Goal: Task Accomplishment & Management: Use online tool/utility

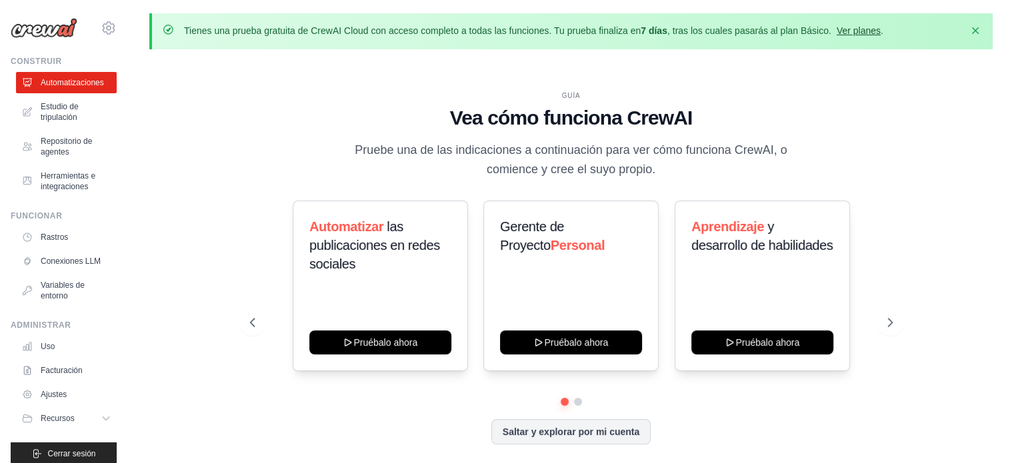
click at [849, 25] on font "Ver planes" at bounding box center [859, 30] width 44 height 11
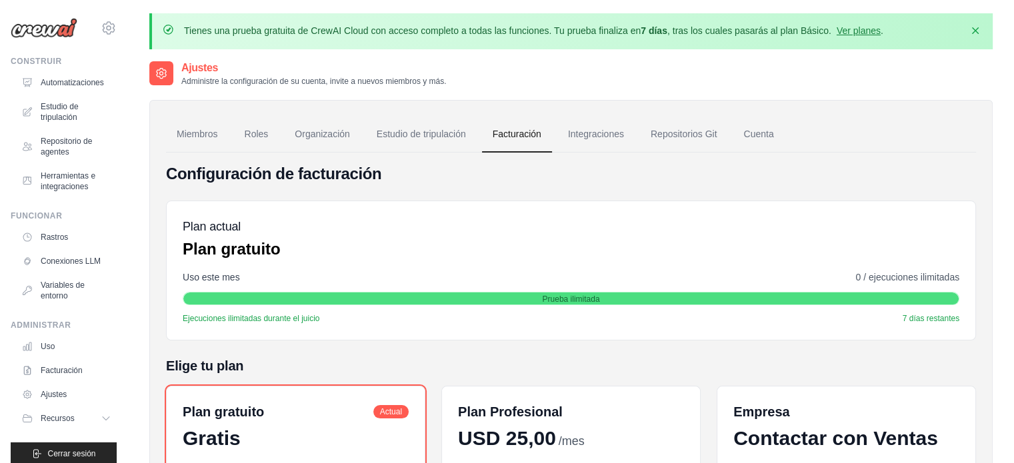
drag, startPoint x: 1011, startPoint y: 63, endPoint x: 1018, endPoint y: 63, distance: 7.4
click at [1013, 63] on html "[EMAIL_ADDRESS][DOMAIN_NAME] Ajustes Construir Automatizaciones GitHub" at bounding box center [507, 355] width 1014 height 710
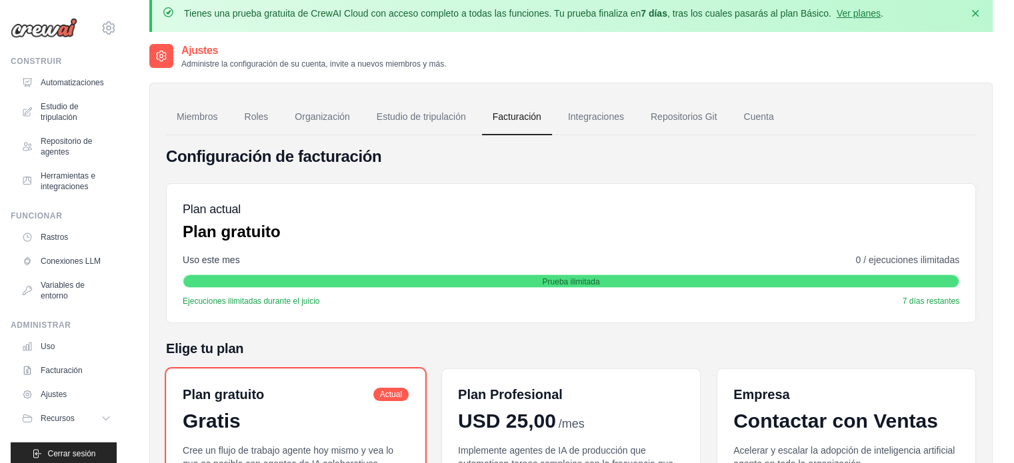
scroll to position [3, 0]
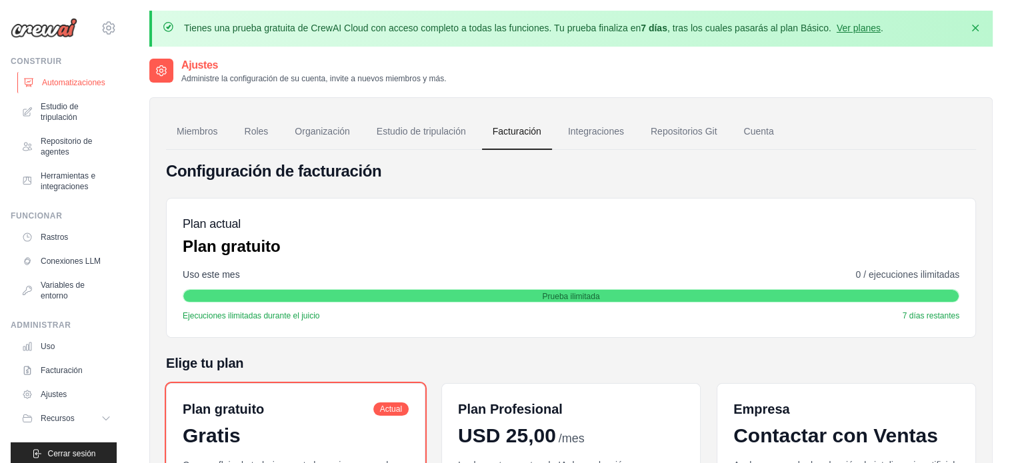
click at [85, 87] on font "Automatizaciones" at bounding box center [73, 82] width 63 height 11
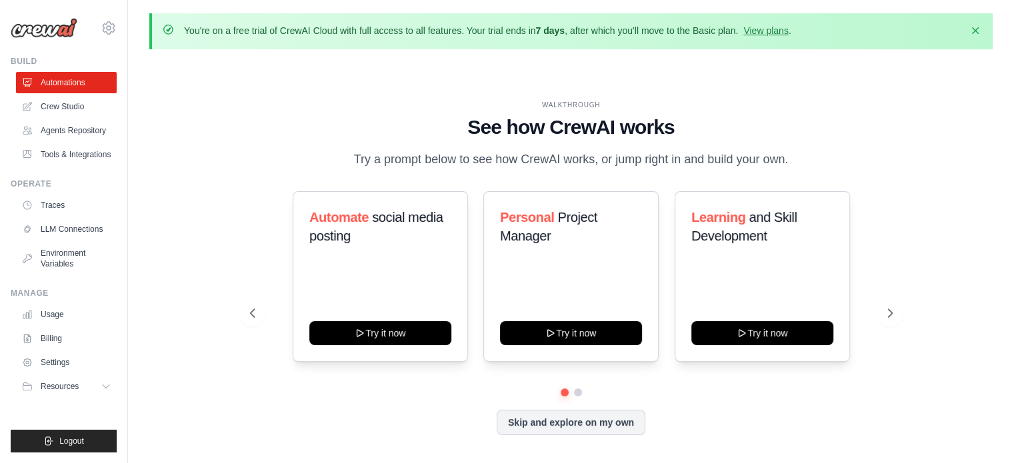
click at [195, 165] on div "WALKTHROUGH See how [PERSON_NAME] works Try a prompt below to see how [PERSON_N…" at bounding box center [570, 278] width 843 height 437
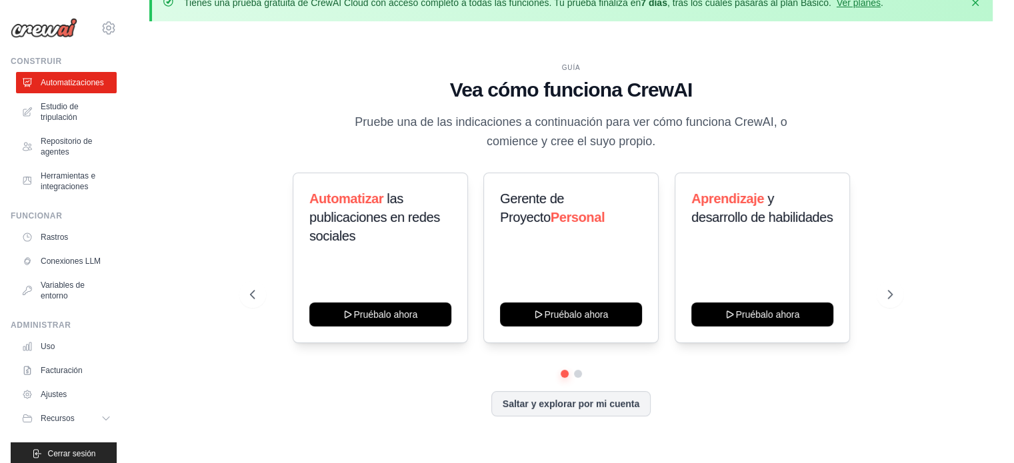
scroll to position [46, 0]
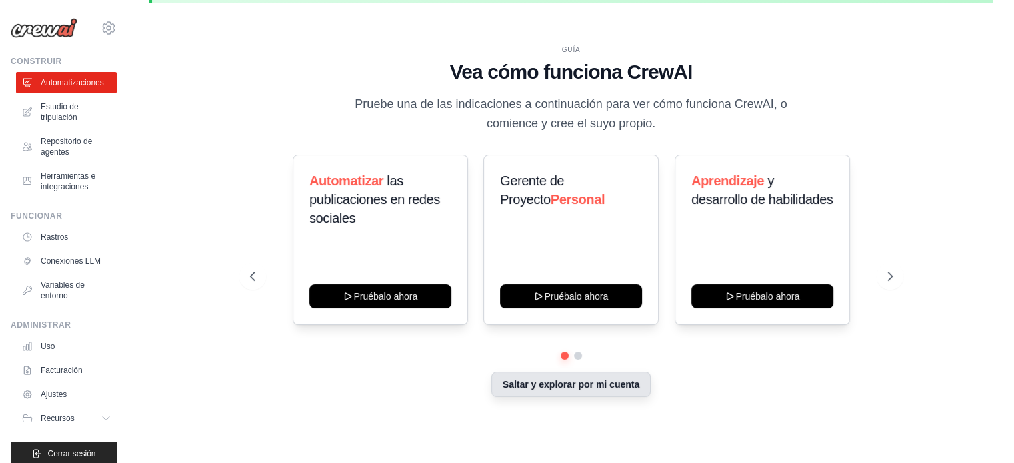
click at [636, 391] on button "Saltar y explorar por mi cuenta" at bounding box center [570, 384] width 159 height 25
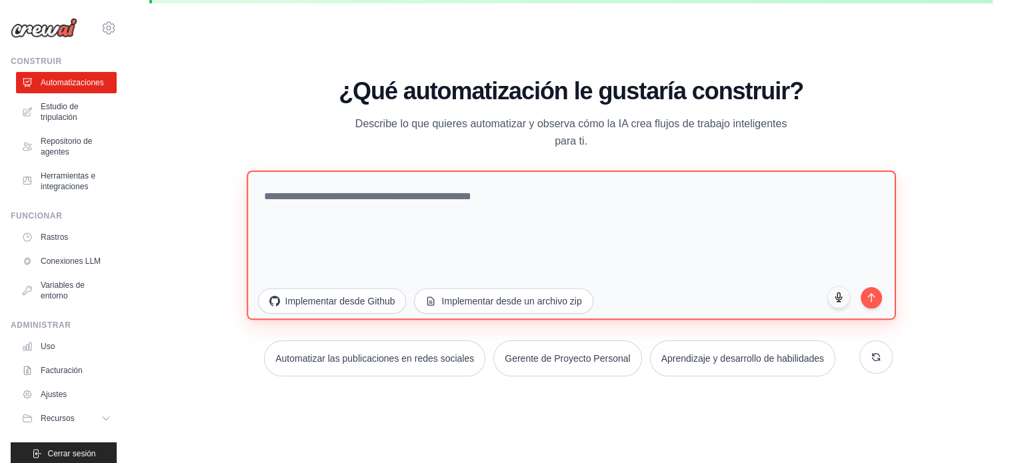
click at [524, 191] on textarea at bounding box center [571, 244] width 649 height 149
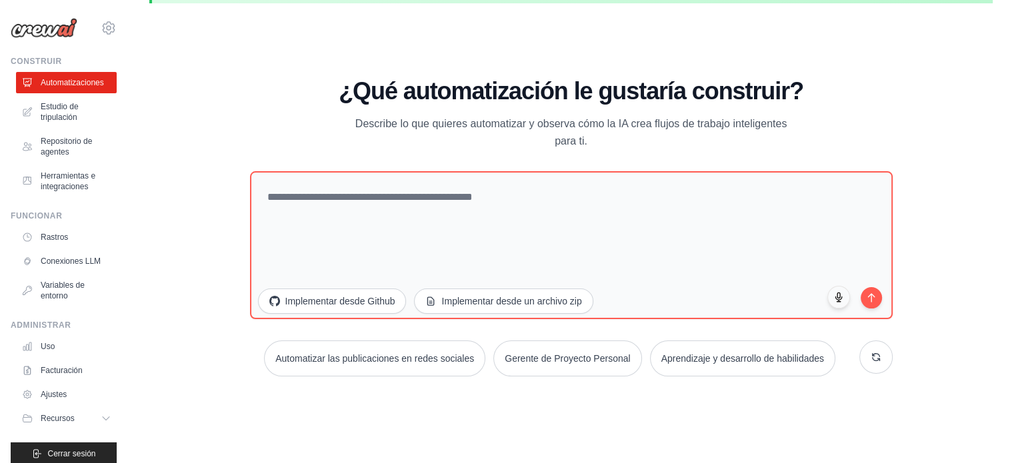
click at [115, 126] on div "[EMAIL_ADDRESS][DOMAIN_NAME] Ajustes Construir Automatizaciones Recursos" at bounding box center [64, 231] width 128 height 463
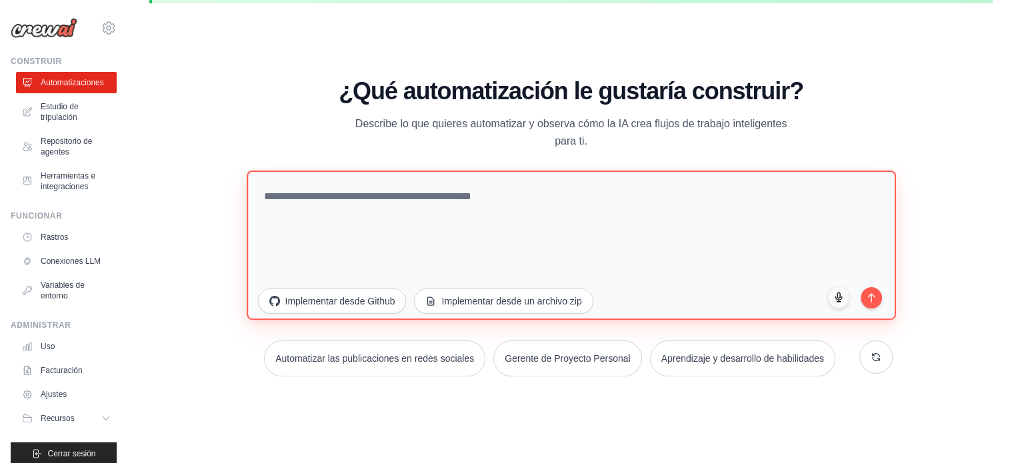
click at [293, 201] on textarea at bounding box center [571, 244] width 649 height 149
click at [461, 250] on textarea at bounding box center [571, 244] width 649 height 149
paste textarea "**********"
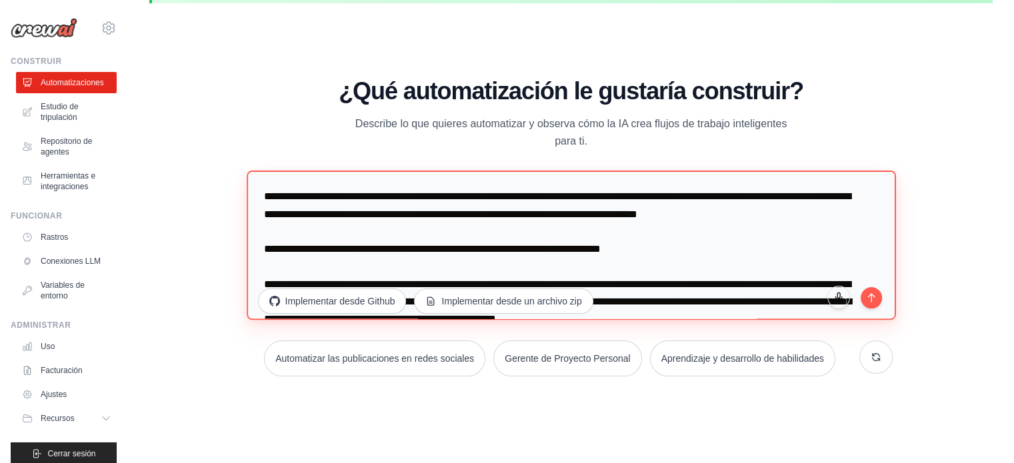
scroll to position [336, 0]
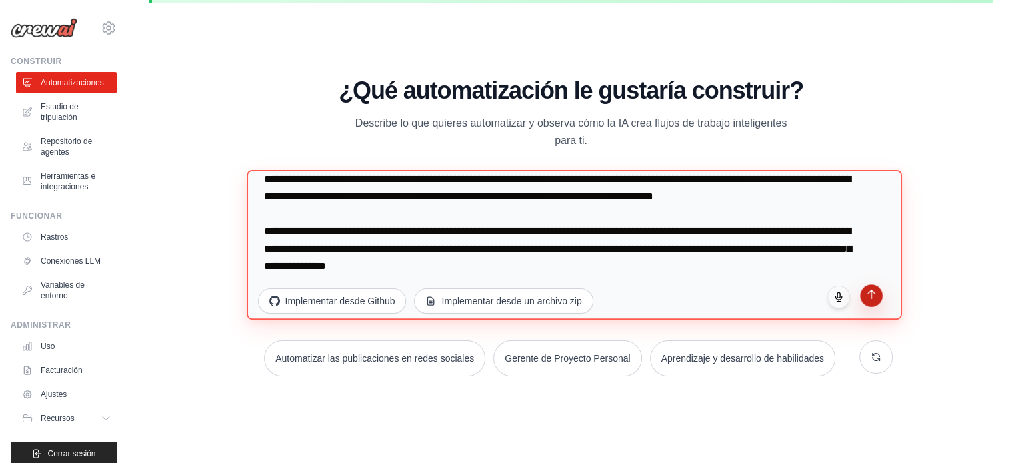
type textarea "**********"
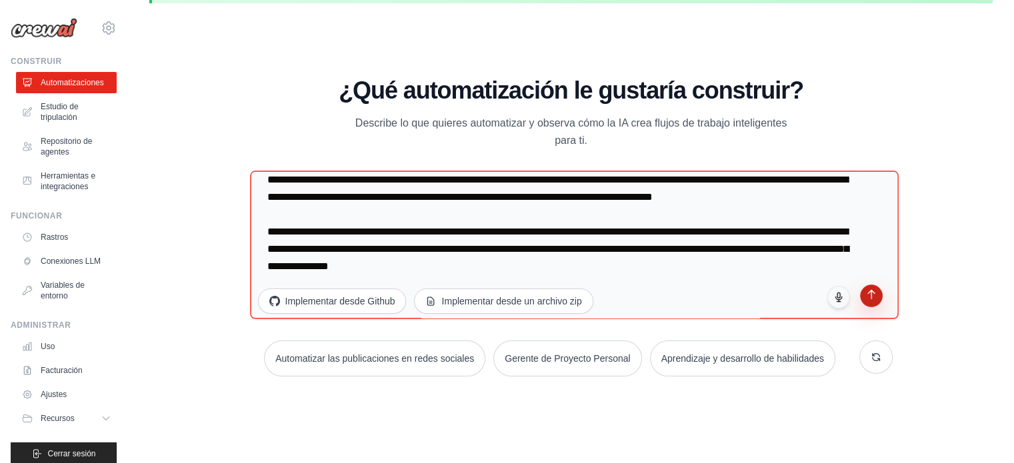
click at [875, 296] on icon "submit" at bounding box center [870, 294] width 11 height 11
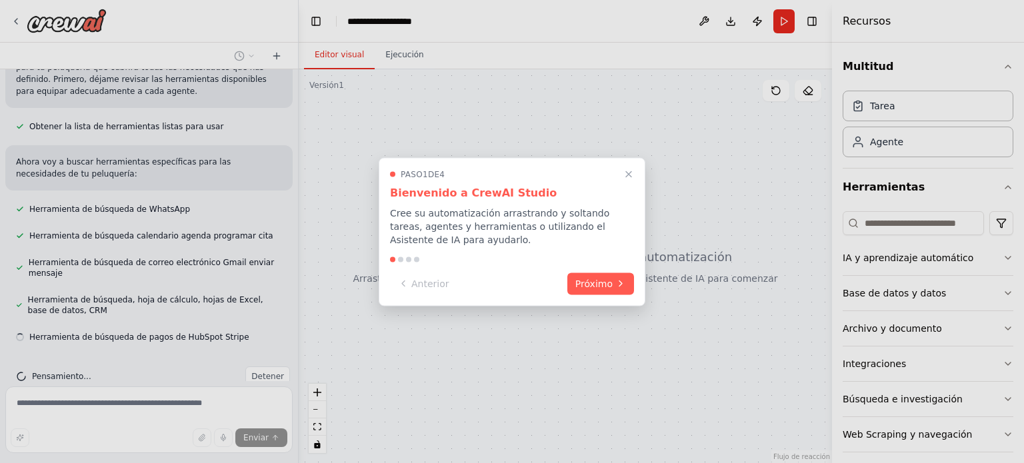
scroll to position [513, 0]
click at [626, 181] on button "Cerrar el tutorial" at bounding box center [628, 173] width 17 height 17
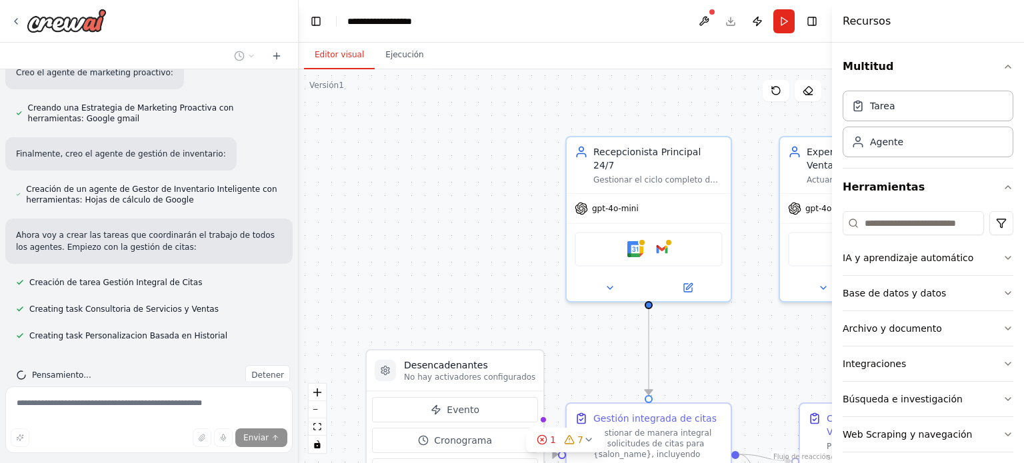
scroll to position [1138, 0]
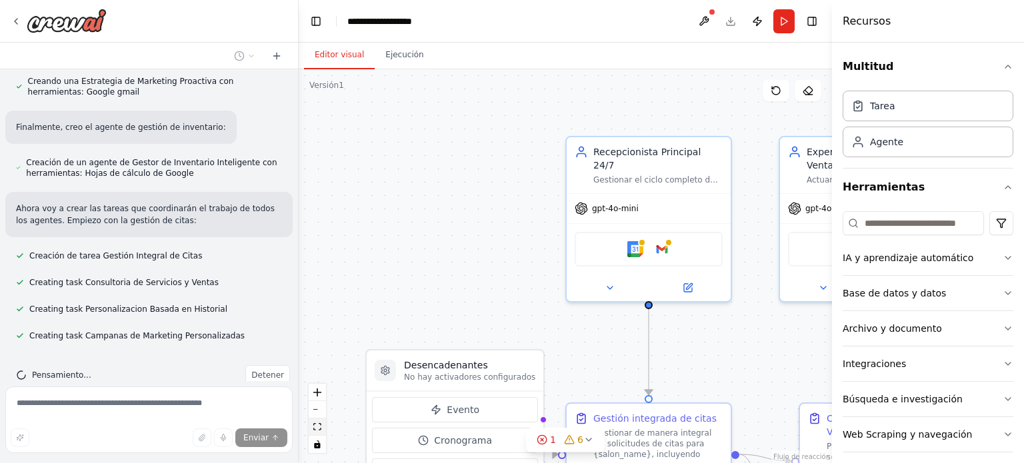
click at [320, 434] on button "vista de ajuste" at bounding box center [317, 427] width 17 height 17
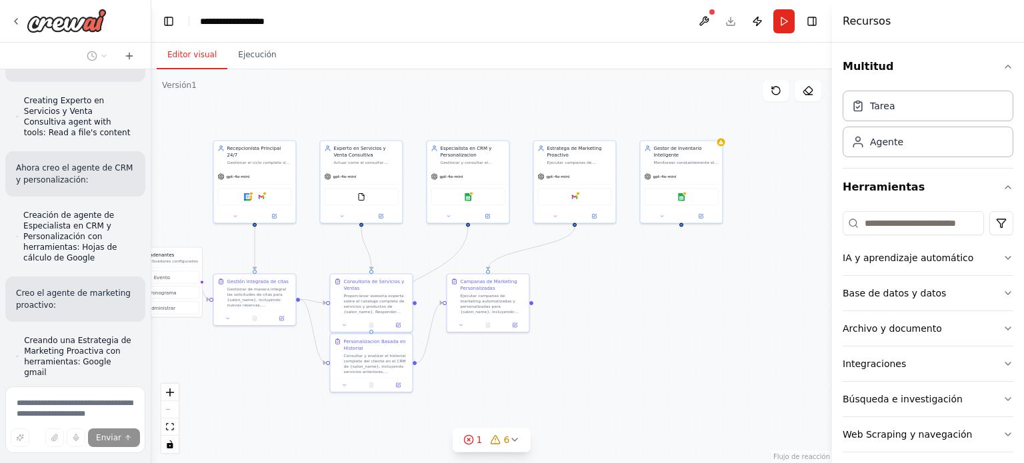
scroll to position [2309, 0]
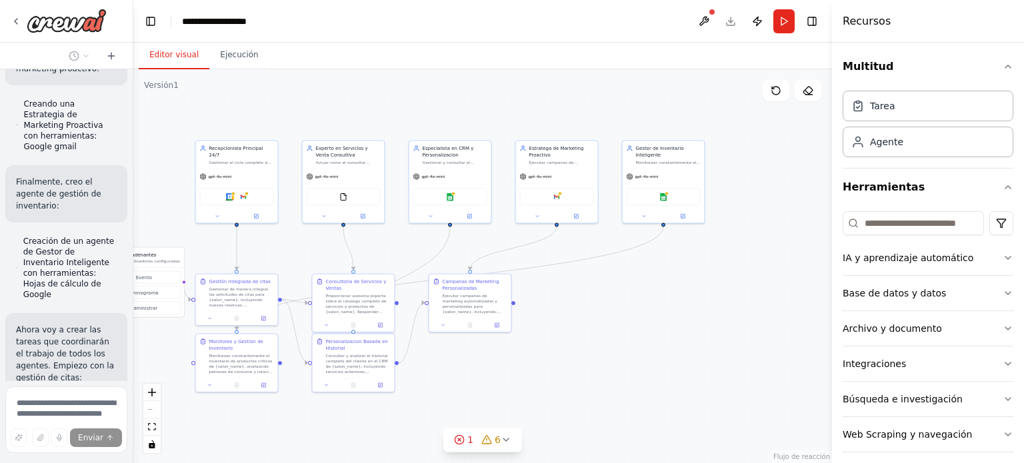
drag, startPoint x: 296, startPoint y: 218, endPoint x: 132, endPoint y: 238, distance: 165.2
click at [132, 238] on div at bounding box center [130, 231] width 5 height 463
click at [158, 429] on button "vista de ajuste" at bounding box center [151, 427] width 17 height 17
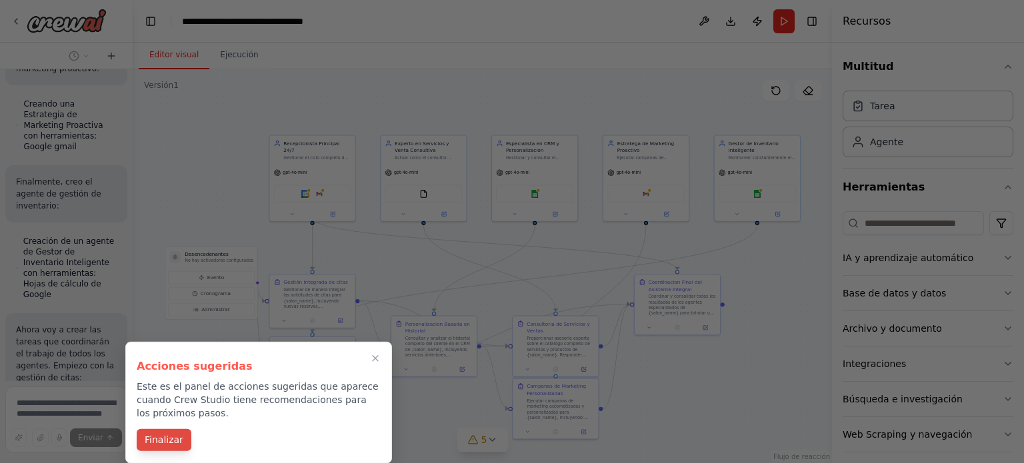
click at [162, 442] on font "Finalizar" at bounding box center [164, 440] width 39 height 11
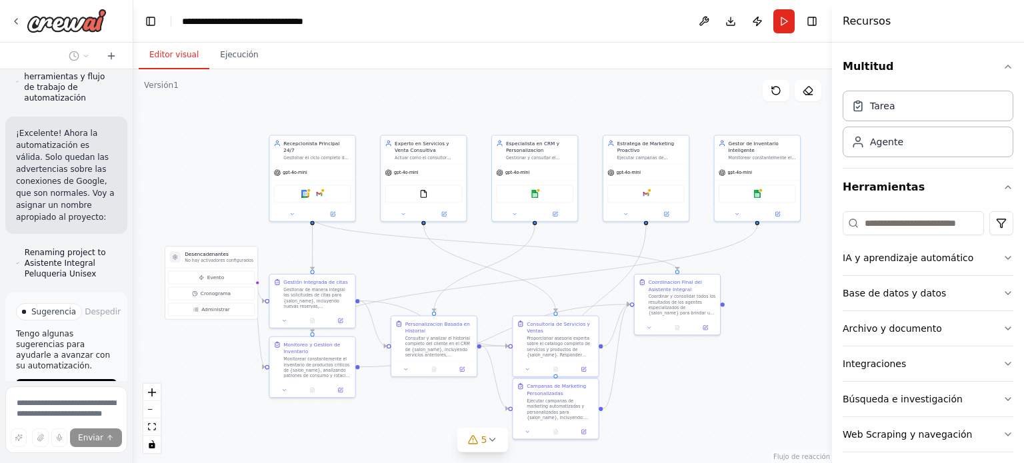
scroll to position [3547, 0]
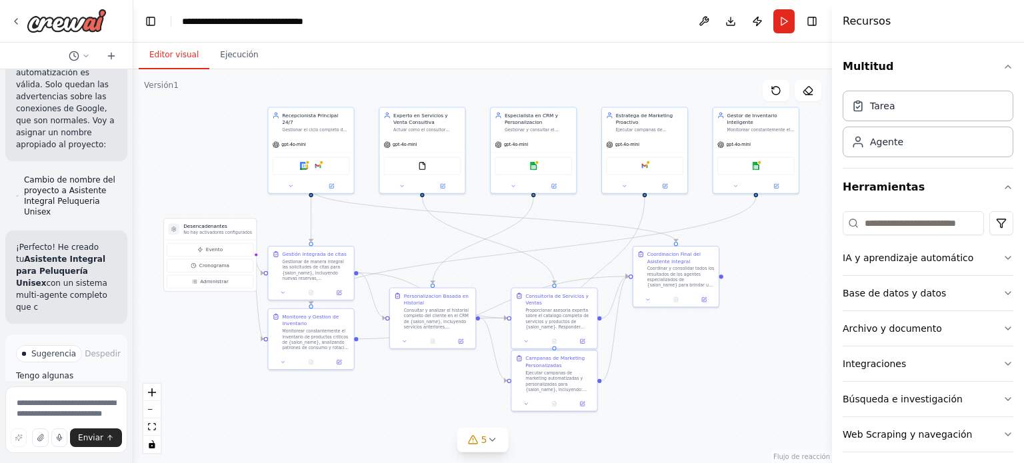
drag, startPoint x: 137, startPoint y: 318, endPoint x: 136, endPoint y: 290, distance: 28.0
click at [136, 290] on div ".deletable-edge-delete-btn { width: 20px; height: 20px; border: 0px solid #ffff…" at bounding box center [482, 266] width 699 height 394
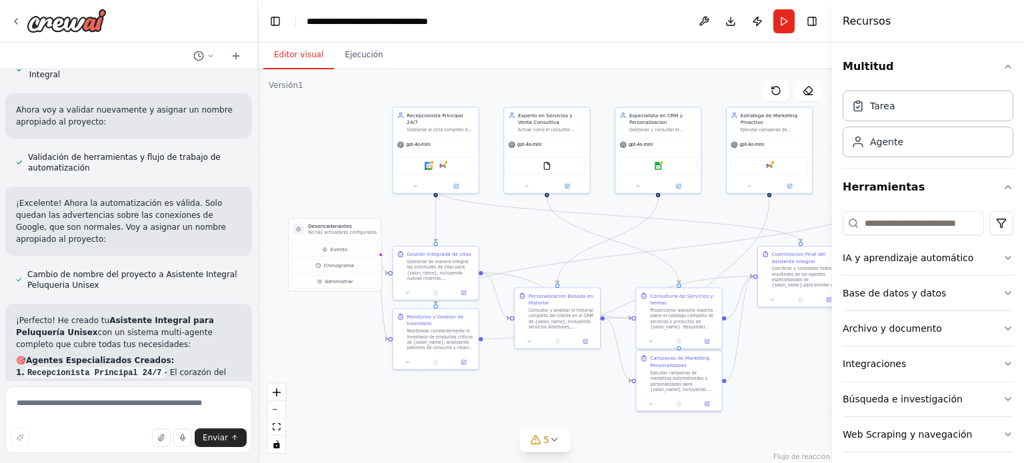
drag, startPoint x: 131, startPoint y: 231, endPoint x: 258, endPoint y: 268, distance: 132.5
click at [258, 268] on div "Quiero construir un sistema multi-agente que actúe como el "Asistente Integral"…" at bounding box center [512, 231] width 1024 height 463
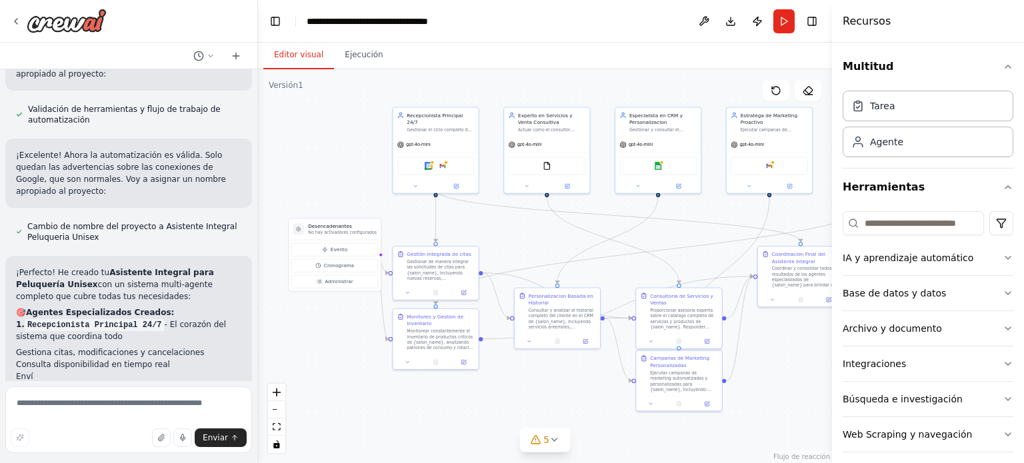
scroll to position [2017, 0]
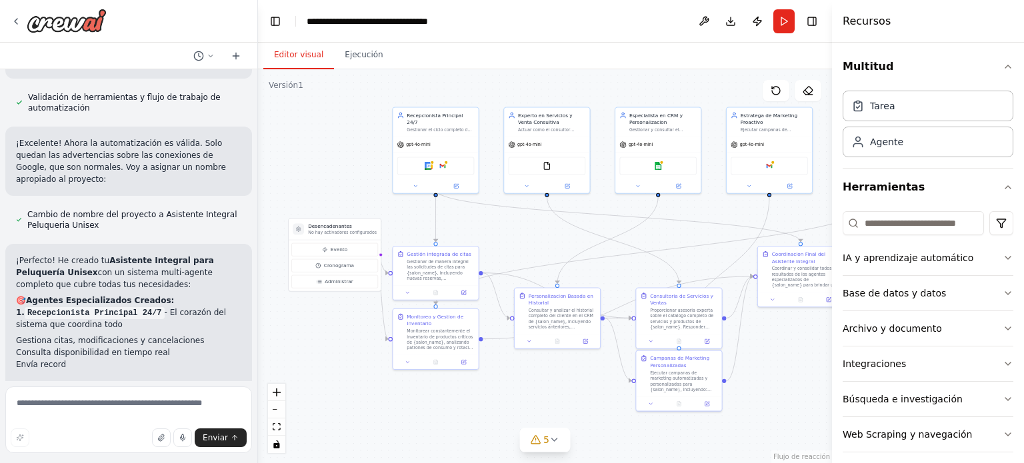
click at [51, 415] on font "Sugerencia" at bounding box center [53, 419] width 45 height 9
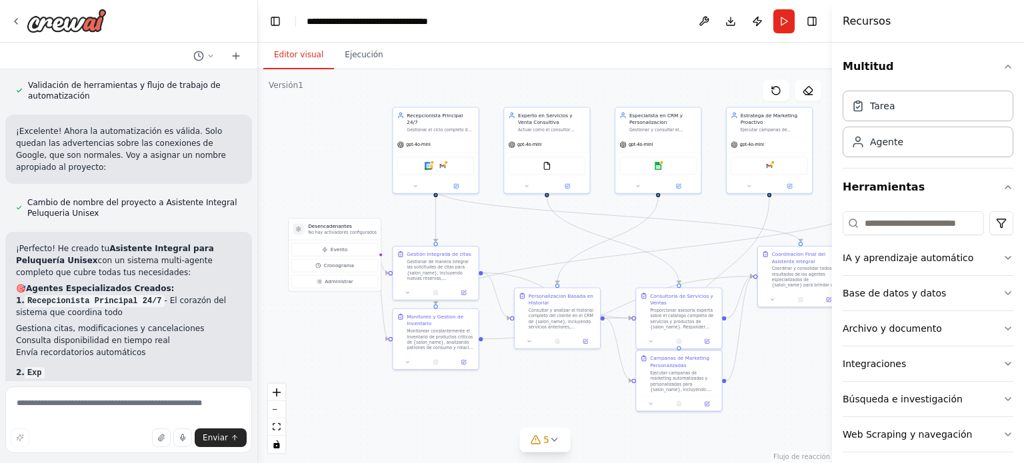
click at [41, 437] on font "Tengo algunas sugerencias para ayudarle a avanzar con su automatización." at bounding box center [128, 447] width 225 height 20
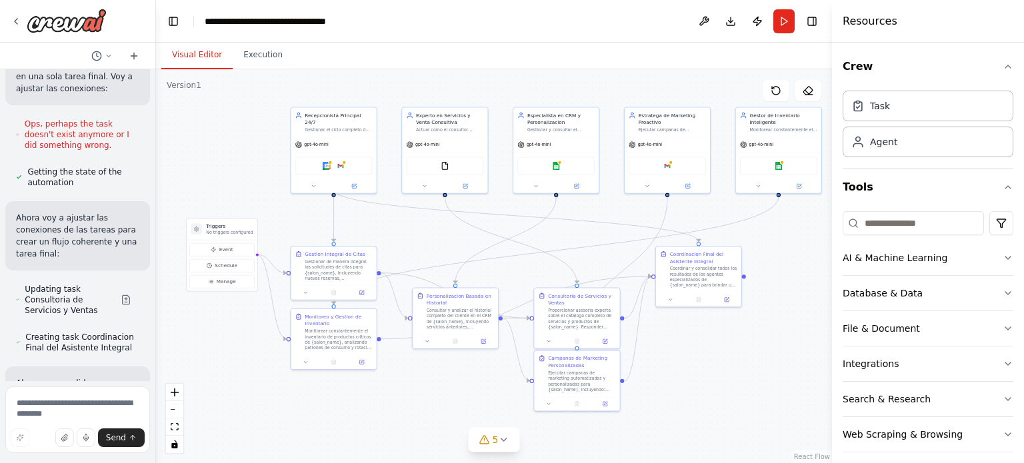
scroll to position [3350, 0]
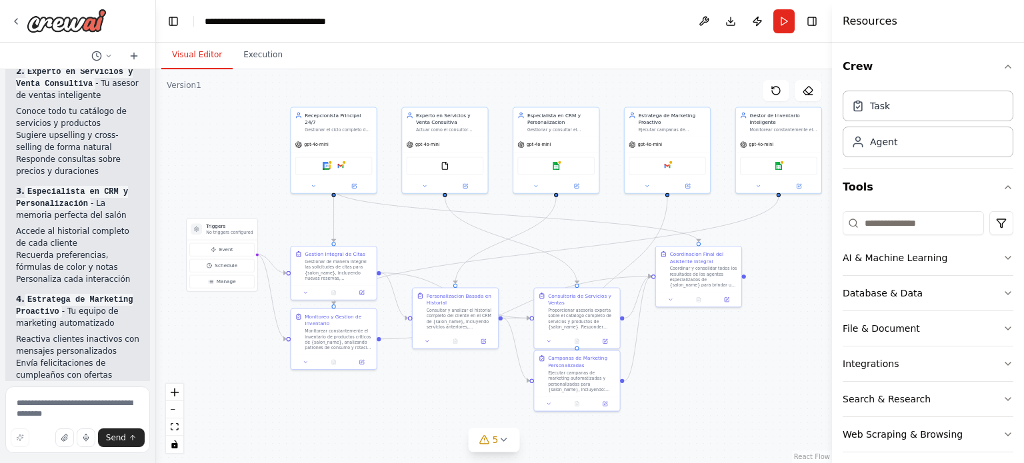
drag, startPoint x: 256, startPoint y: 167, endPoint x: 77, endPoint y: 194, distance: 180.7
click at [77, 194] on div "Quiero construir un sistema multi-agente que actúe como el "Asistente Integral"…" at bounding box center [78, 231] width 156 height 463
click at [511, 443] on button "5" at bounding box center [494, 440] width 51 height 25
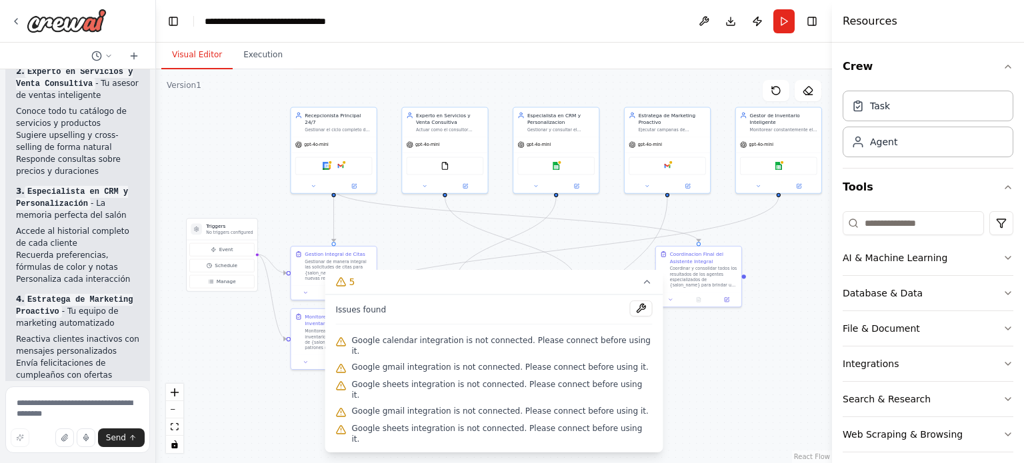
click at [709, 386] on div ".deletable-edge-delete-btn { width: 20px; height: 20px; border: 0px solid #ffff…" at bounding box center [494, 266] width 676 height 394
click at [630, 317] on button at bounding box center [641, 309] width 23 height 16
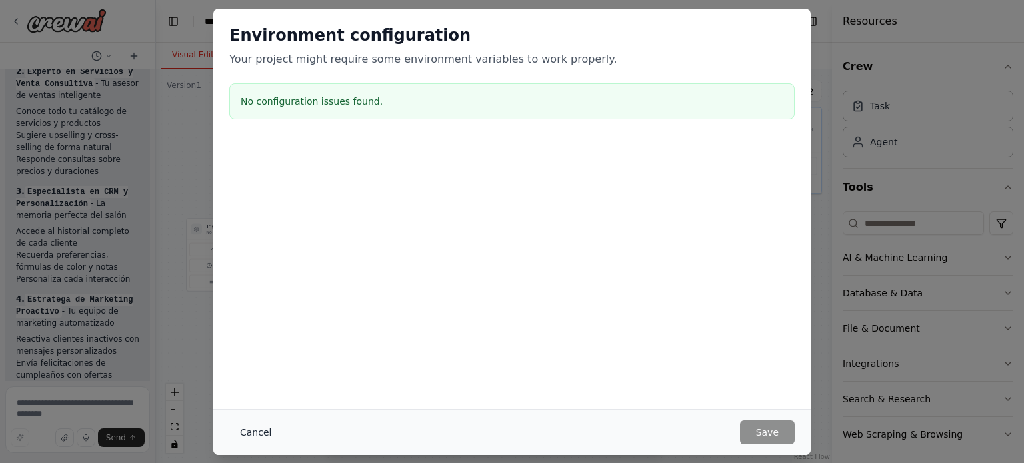
click at [247, 434] on button "Cancel" at bounding box center [255, 433] width 53 height 24
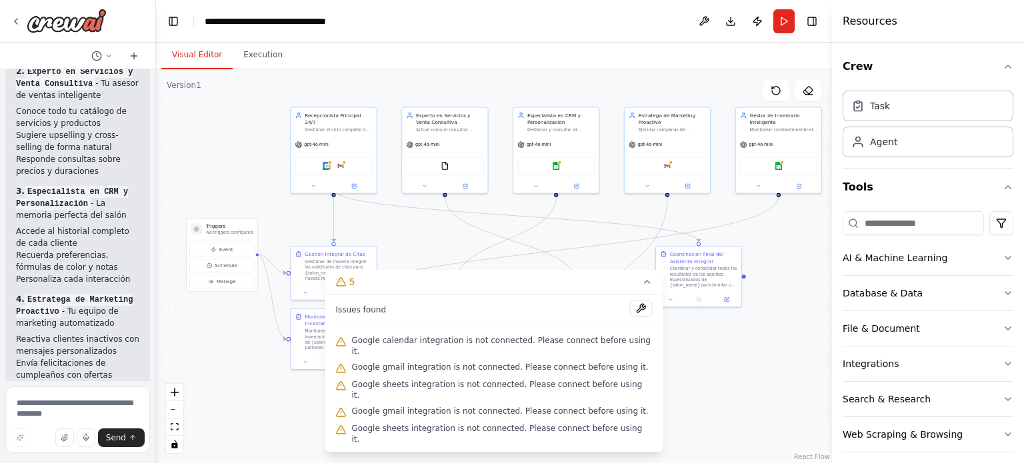
click at [251, 389] on div ".deletable-edge-delete-btn { width: 20px; height: 20px; border: 0px solid #ffff…" at bounding box center [494, 266] width 676 height 394
click at [642, 287] on icon at bounding box center [647, 282] width 11 height 11
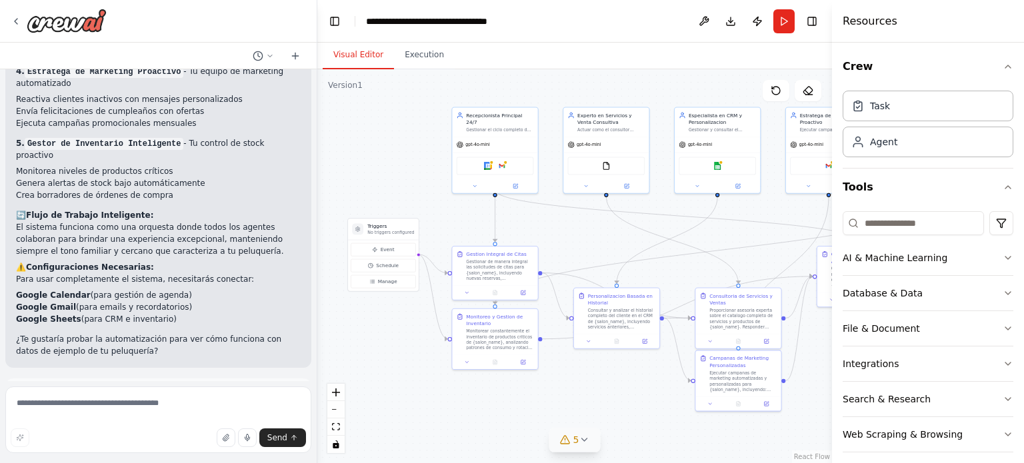
scroll to position [2190, 0]
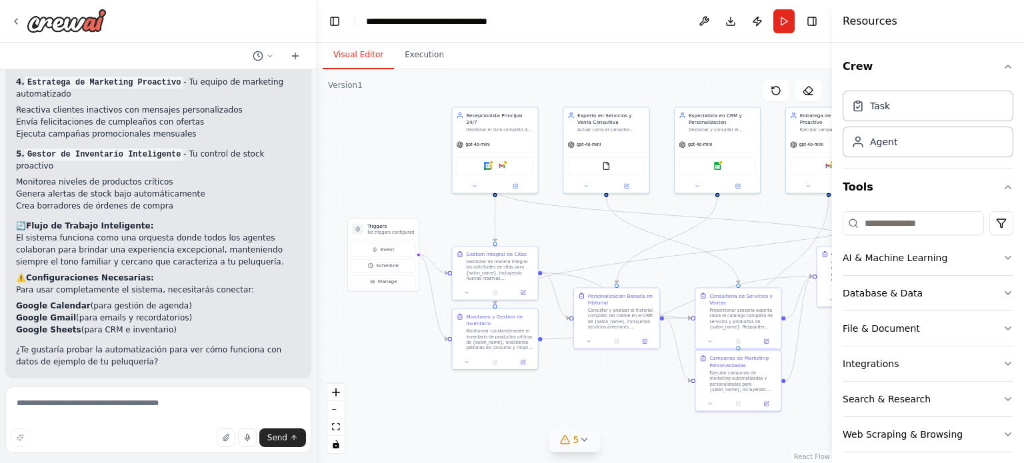
drag, startPoint x: 155, startPoint y: 236, endPoint x: 317, endPoint y: 253, distance: 163.5
click at [317, 253] on div "Quiero construir un sistema multi-agente que actúe como el "Asistente Integral"…" at bounding box center [512, 231] width 1024 height 463
click at [38, 403] on span "Suggestion" at bounding box center [53, 408] width 45 height 11
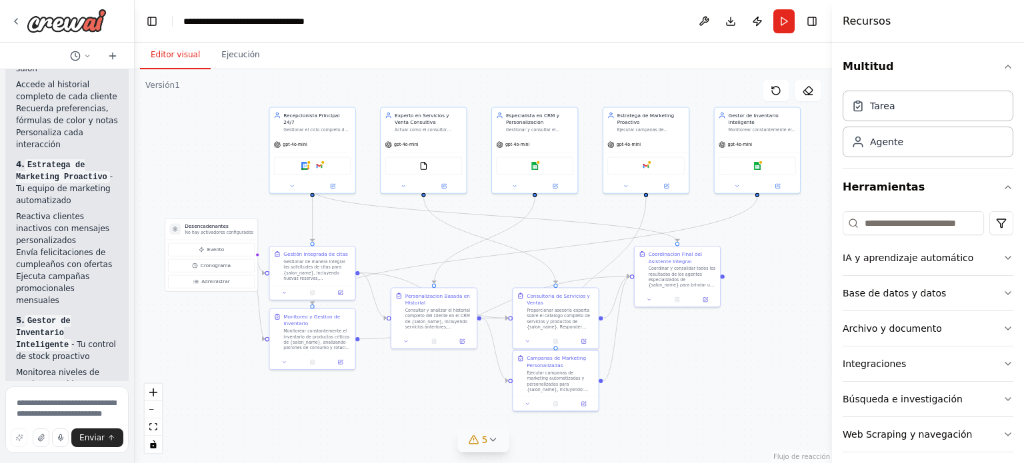
scroll to position [4227, 0]
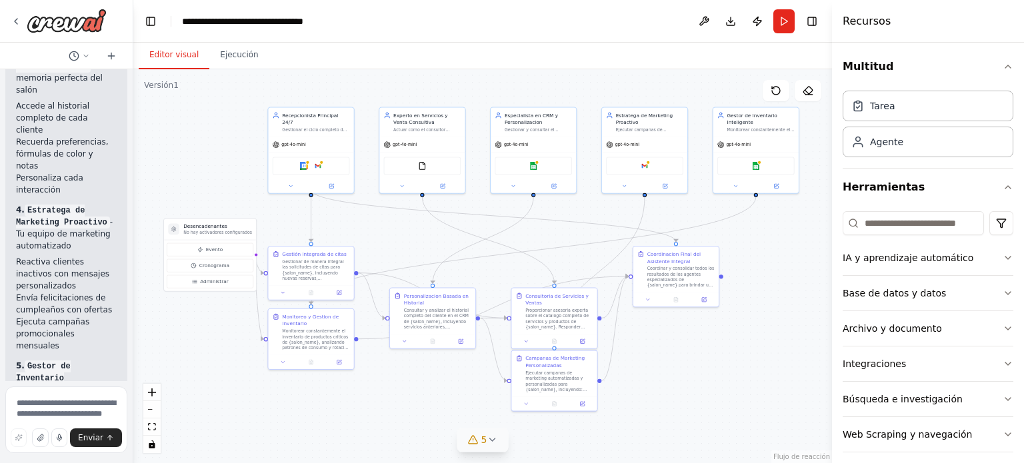
drag, startPoint x: 317, startPoint y: 215, endPoint x: 133, endPoint y: 237, distance: 184.5
click at [133, 237] on div "Quiero construir un sistema multi-agente que actúe como el "Asistente Integral"…" at bounding box center [512, 231] width 1024 height 463
click at [1003, 258] on icon "button" at bounding box center [1008, 258] width 11 height 11
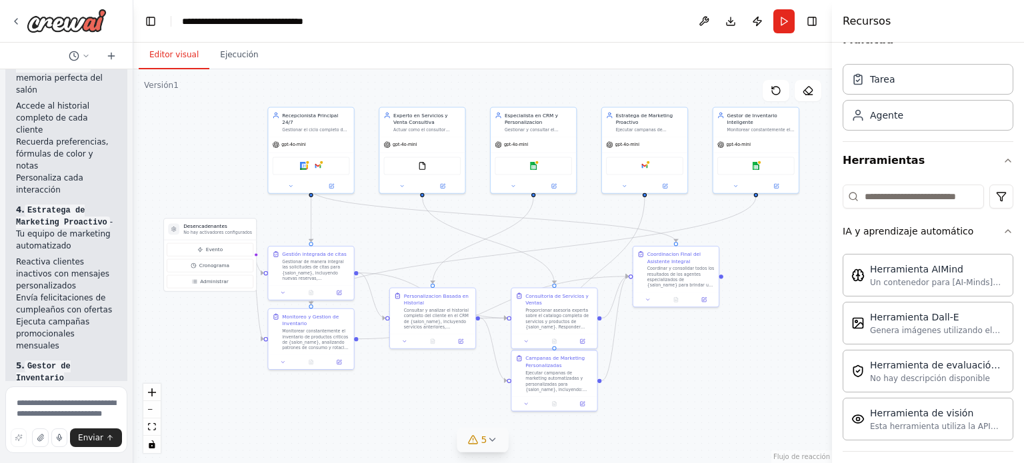
scroll to position [28, 0]
click at [1003, 226] on icon "button" at bounding box center [1008, 230] width 11 height 11
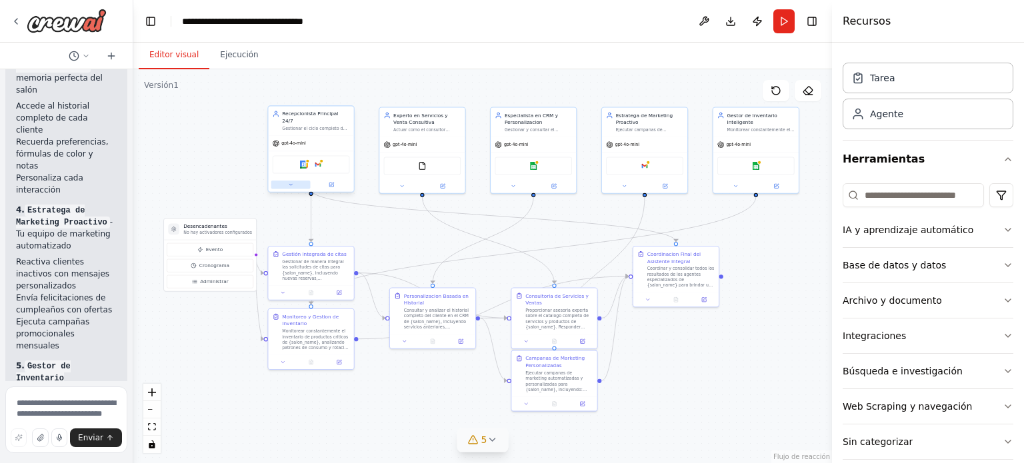
click at [291, 182] on icon at bounding box center [290, 184] width 5 height 5
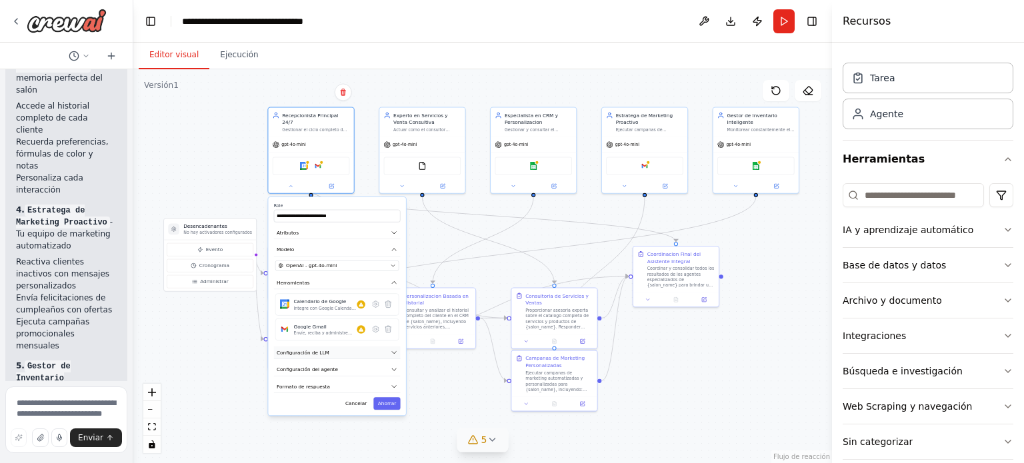
click at [335, 347] on button "Configuración de LLM" at bounding box center [337, 353] width 127 height 13
click at [341, 413] on button "Configuración del agente" at bounding box center [337, 418] width 127 height 13
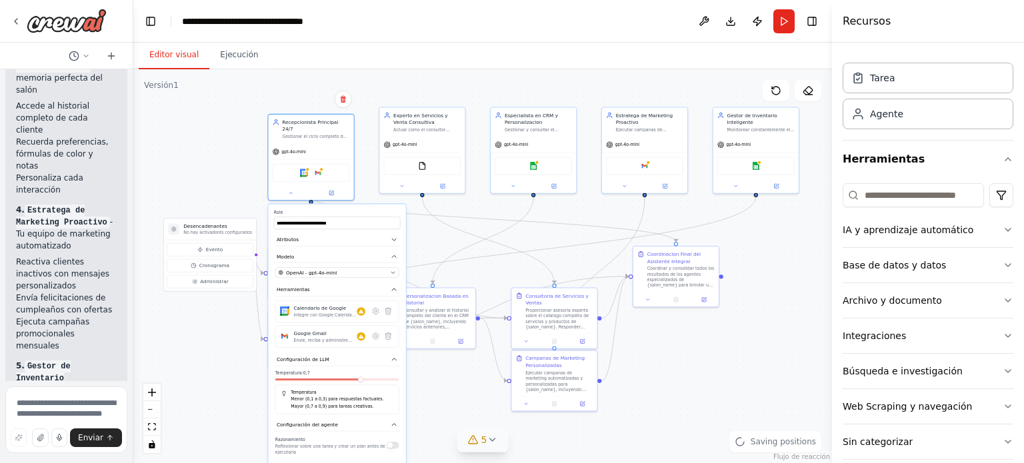
click at [209, 356] on div ".deletable-edge-delete-btn { width: 20px; height: 20px; border: 0px solid #ffff…" at bounding box center [482, 266] width 699 height 394
click at [218, 113] on div ".deletable-edge-delete-btn { width: 20px; height: 20px; border: 0px solid #ffff…" at bounding box center [482, 266] width 699 height 394
click at [437, 385] on div ".deletable-edge-delete-btn { width: 20px; height: 20px; border: 0px solid #ffff…" at bounding box center [482, 266] width 699 height 394
click at [184, 107] on div ".deletable-edge-delete-btn { width: 20px; height: 20px; border: 0px solid #ffff…" at bounding box center [482, 266] width 699 height 394
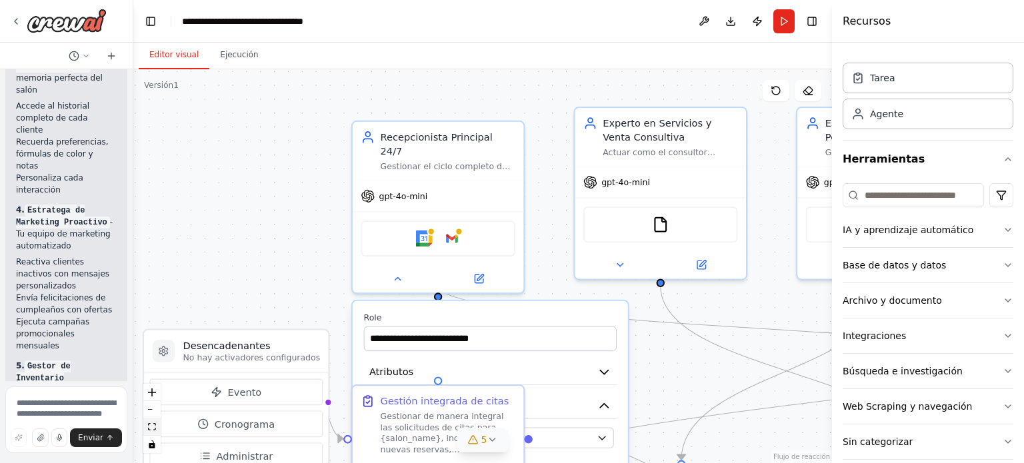
click at [155, 427] on icon "vista de ajuste" at bounding box center [152, 426] width 8 height 7
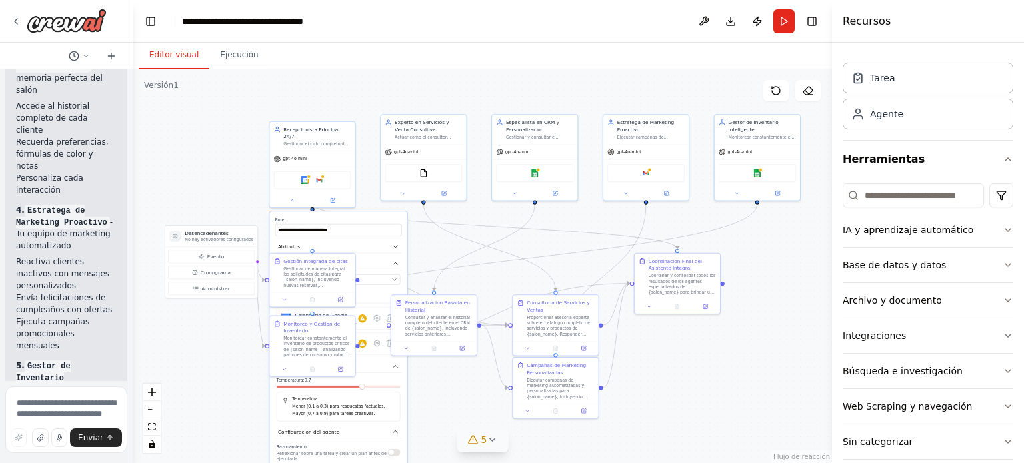
click at [381, 367] on div "**********" at bounding box center [337, 453] width 137 height 485
click at [359, 426] on button "Configuración del agente" at bounding box center [338, 432] width 127 height 13
click at [209, 339] on div ".deletable-edge-delete-btn { width: 20px; height: 20px; border: 0px solid #ffff…" at bounding box center [482, 266] width 699 height 394
click at [209, 263] on div "Evento Cronograma Administrar" at bounding box center [211, 273] width 87 height 45
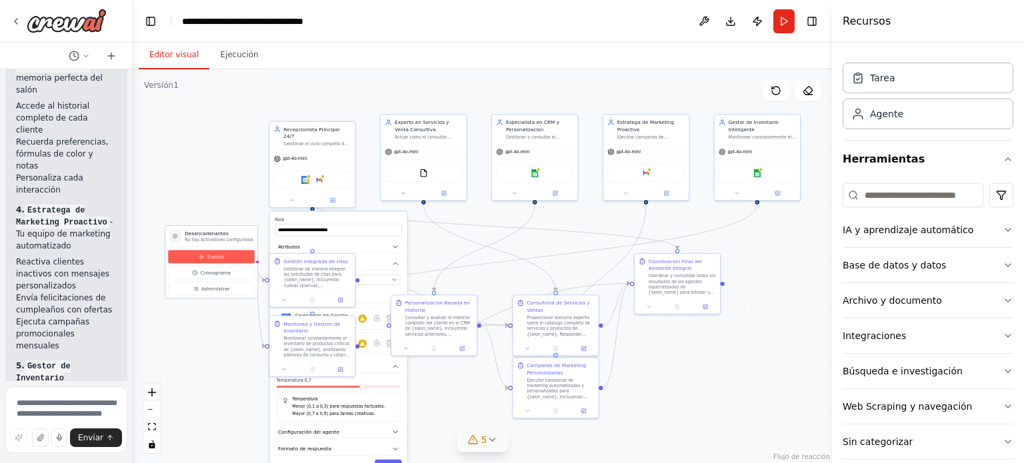
click at [208, 255] on font "Evento" at bounding box center [215, 256] width 17 height 5
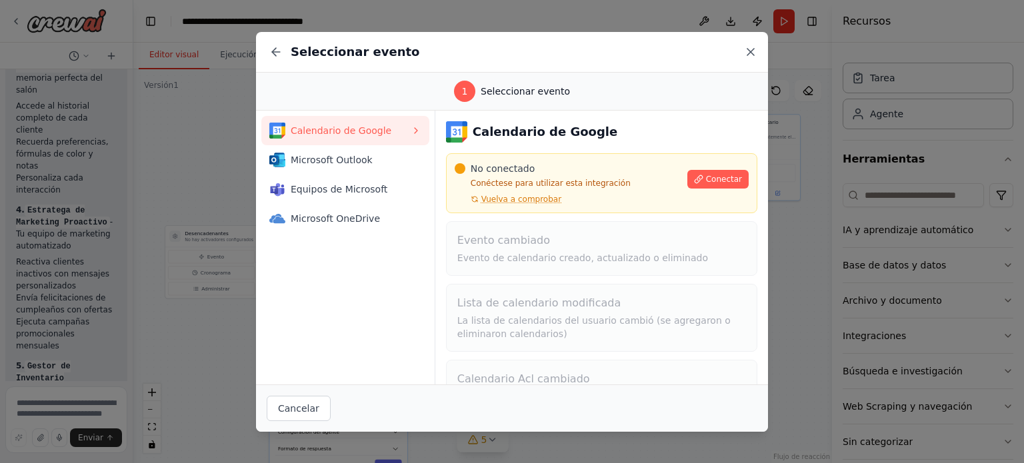
click at [749, 53] on icon at bounding box center [750, 52] width 7 height 7
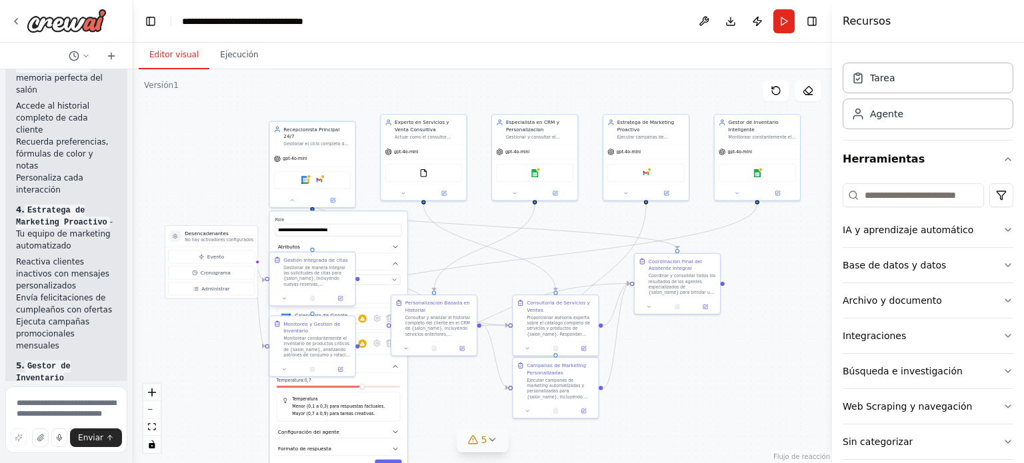
click at [278, 305] on div at bounding box center [311, 298] width 85 height 14
click at [283, 305] on div at bounding box center [311, 298] width 85 height 14
click at [217, 355] on div ".deletable-edge-delete-btn { width: 20px; height: 20px; border: 0px solid #ffff…" at bounding box center [482, 266] width 699 height 394
click at [359, 282] on div "**********" at bounding box center [337, 344] width 137 height 267
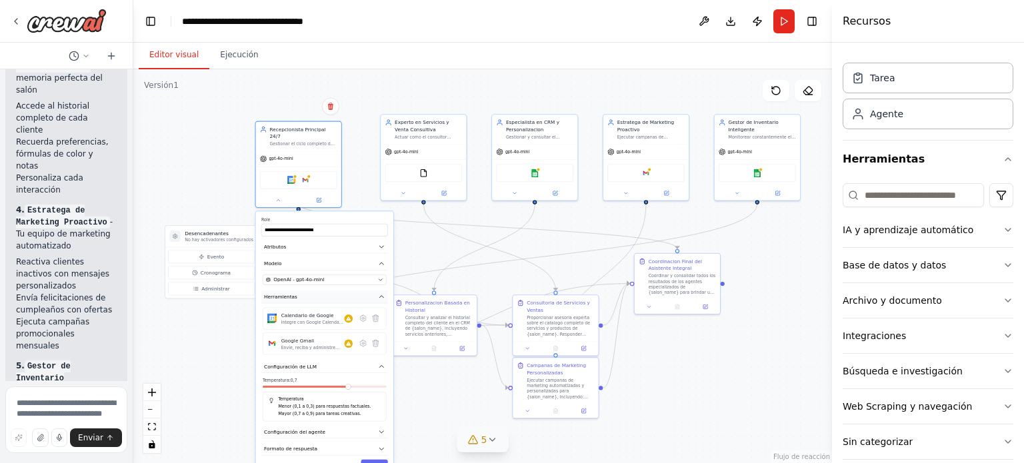
drag, startPoint x: 359, startPoint y: 282, endPoint x: 345, endPoint y: 284, distance: 13.5
click at [345, 284] on div "**********" at bounding box center [324, 344] width 137 height 267
click at [204, 351] on div ".deletable-edge-delete-btn { width: 20px; height: 20px; border: 0px solid #ffff…" at bounding box center [482, 266] width 699 height 394
click at [276, 196] on icon at bounding box center [277, 198] width 5 height 5
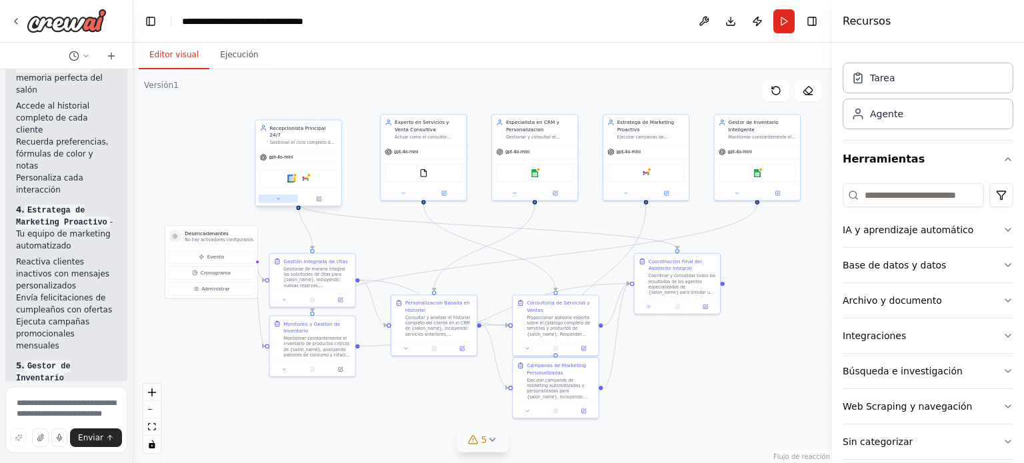
click at [276, 196] on icon at bounding box center [277, 198] width 5 height 5
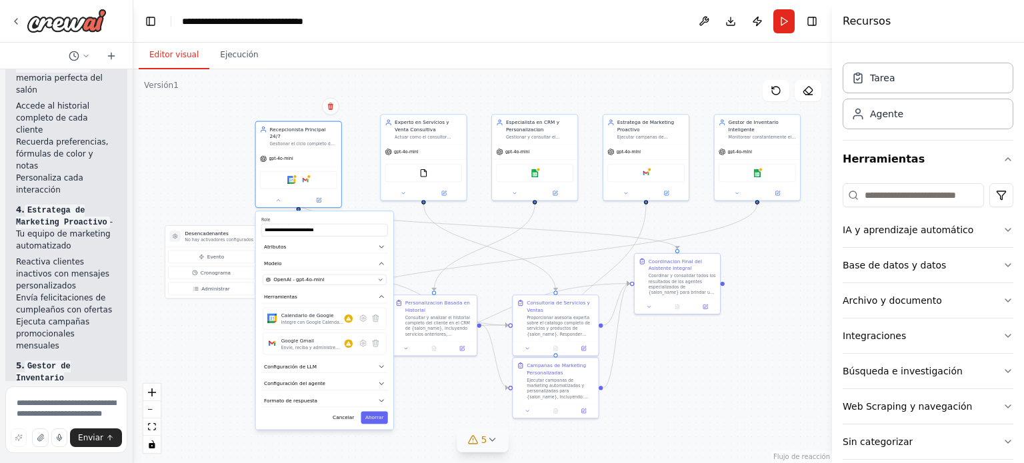
scroll to position [44, 0]
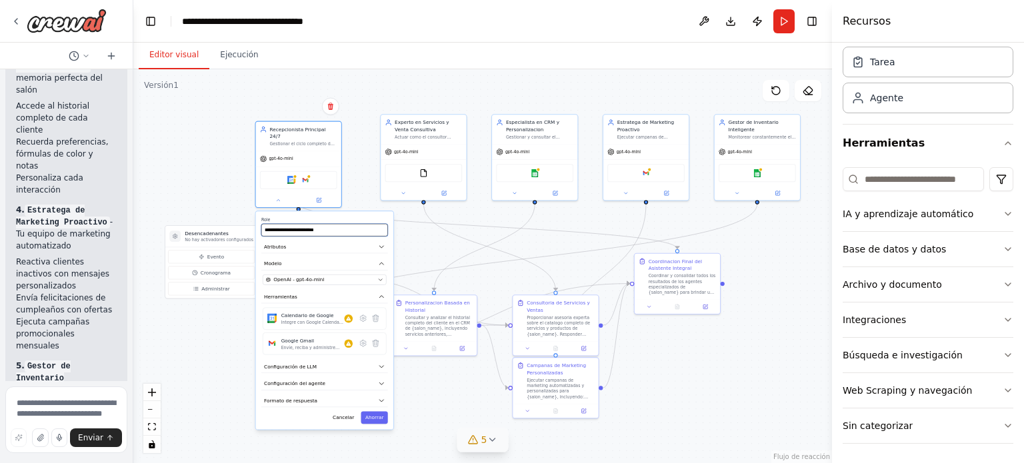
click at [294, 226] on input "**********" at bounding box center [324, 230] width 127 height 13
paste input "**********"
type input "**********"
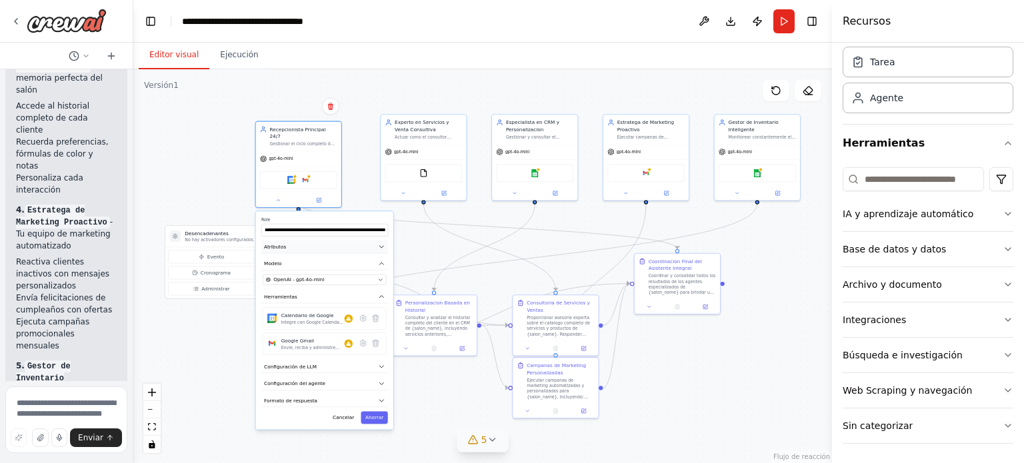
click at [342, 241] on button "Atributos" at bounding box center [324, 247] width 127 height 13
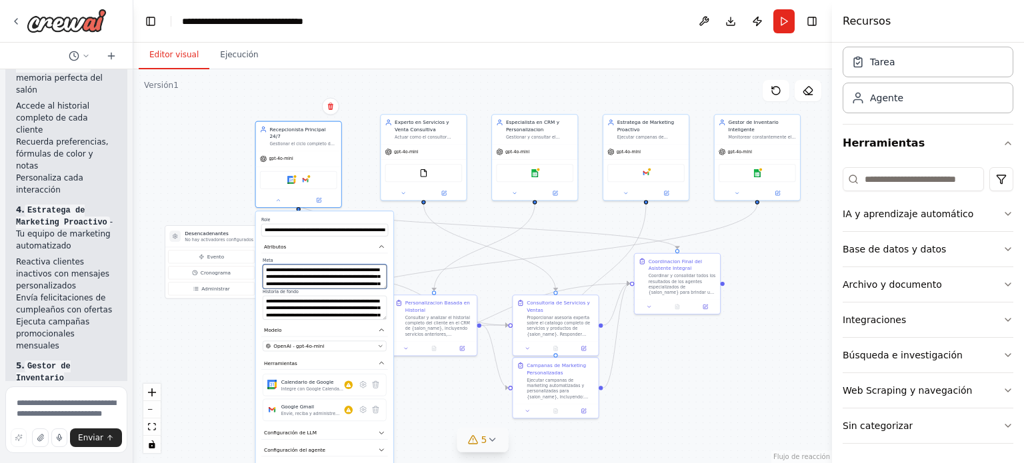
click at [299, 274] on textarea "**********" at bounding box center [325, 277] width 124 height 24
paste textarea "**********"
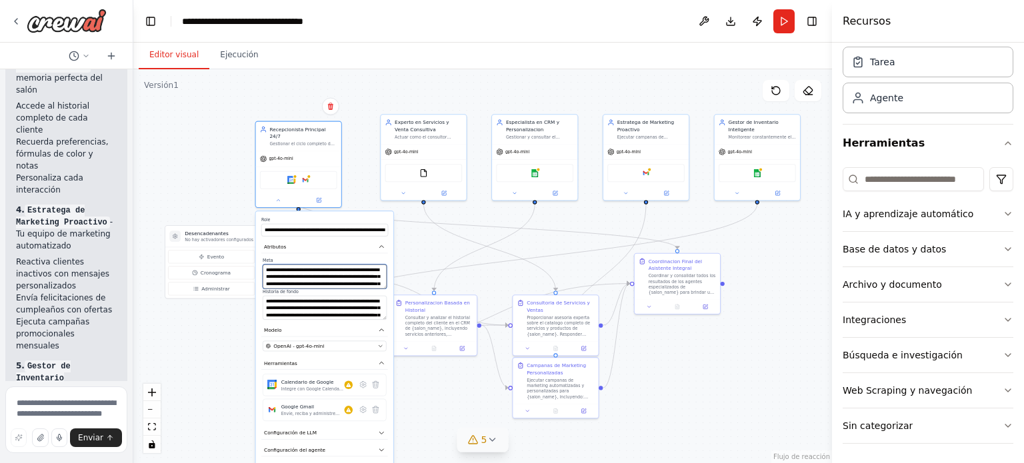
type textarea "**********"
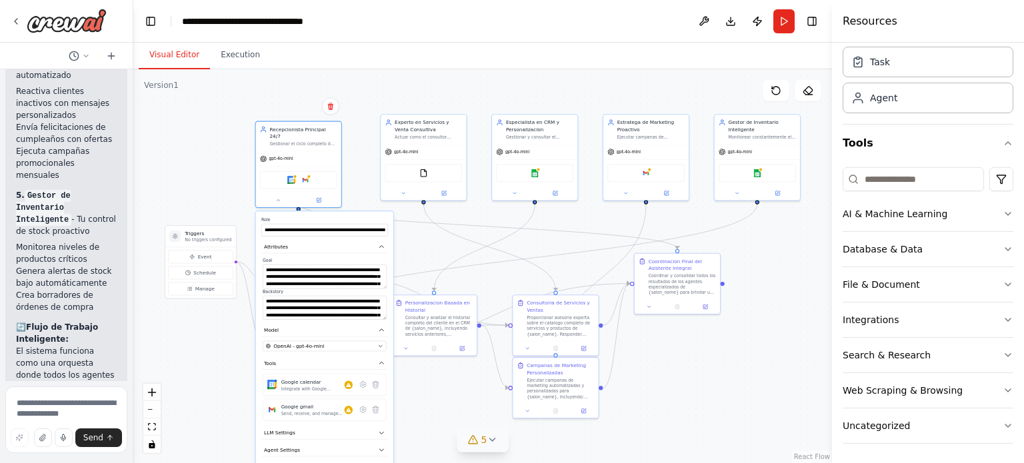
scroll to position [4089, 0]
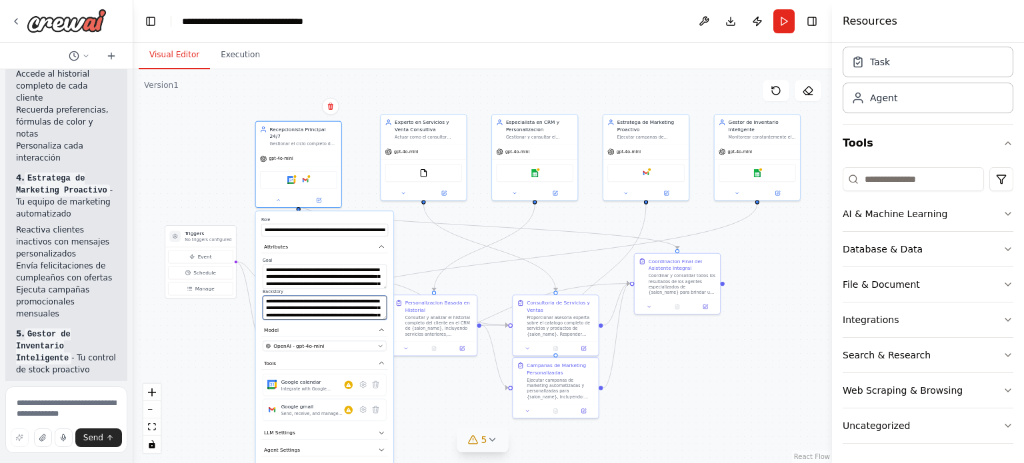
click at [287, 311] on textarea "**********" at bounding box center [325, 308] width 124 height 24
paste textarea "**********"
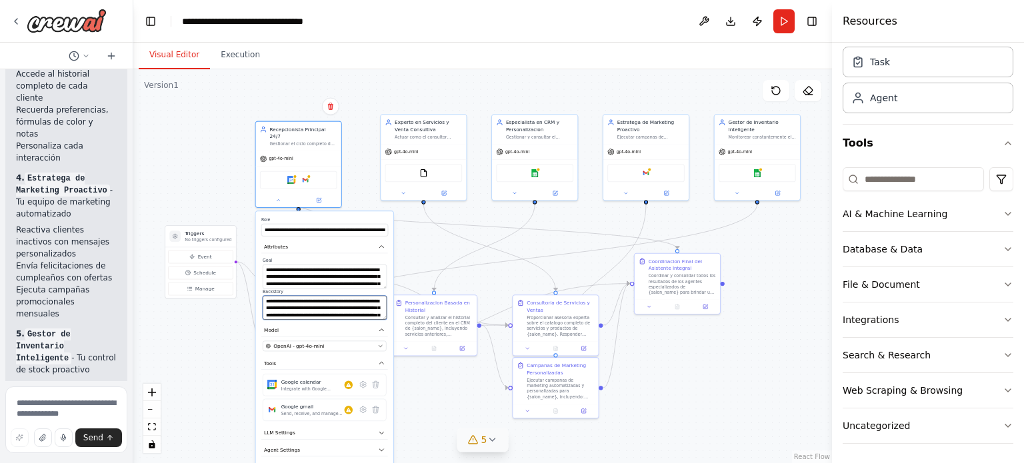
scroll to position [157, 0]
type textarea "**********"
click at [315, 427] on button "LLM Settings" at bounding box center [324, 433] width 127 height 13
click at [384, 243] on icon "button" at bounding box center [381, 246] width 7 height 7
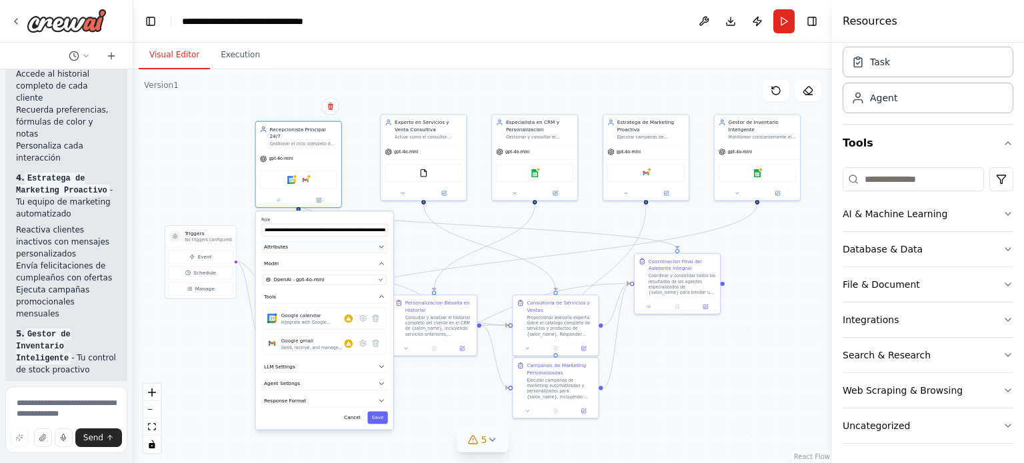
click at [384, 243] on icon "button" at bounding box center [381, 246] width 7 height 7
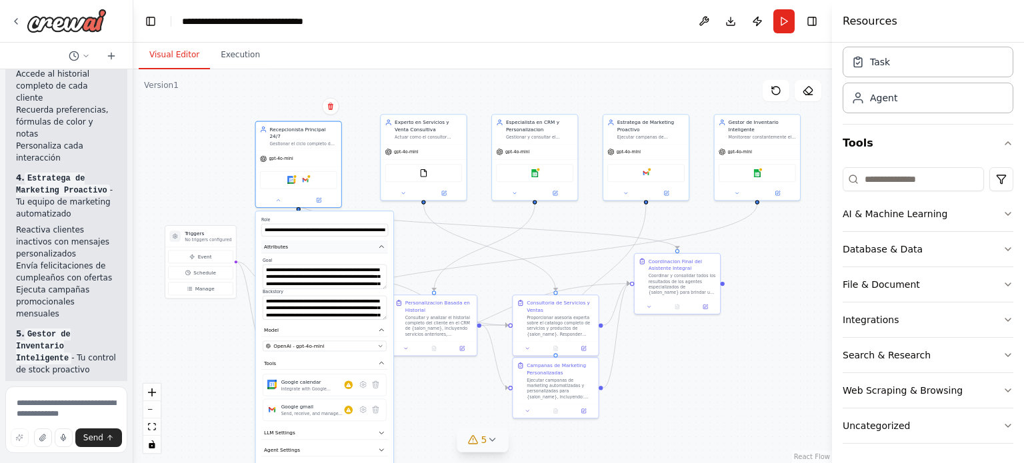
click at [384, 243] on icon "button" at bounding box center [381, 246] width 7 height 7
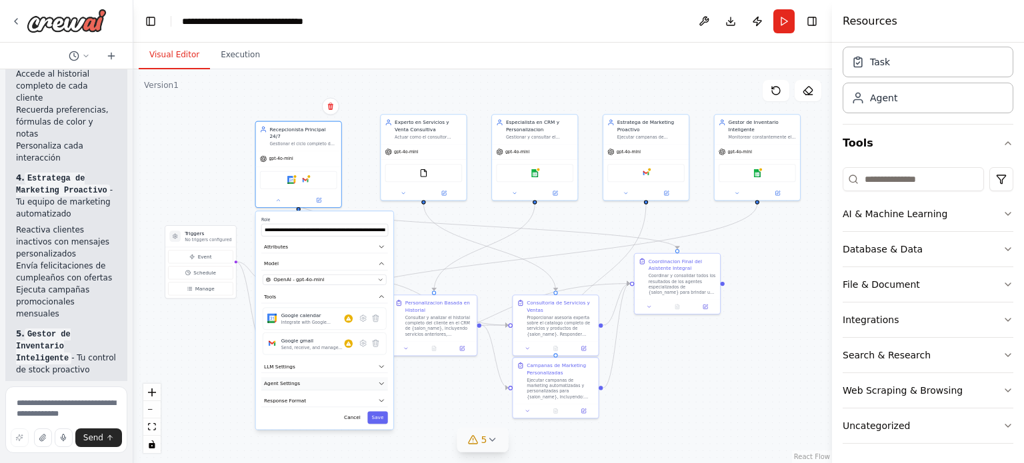
click at [363, 377] on button "Agent Settings" at bounding box center [324, 383] width 127 height 13
click at [373, 361] on button "LLM Settings" at bounding box center [324, 367] width 127 height 13
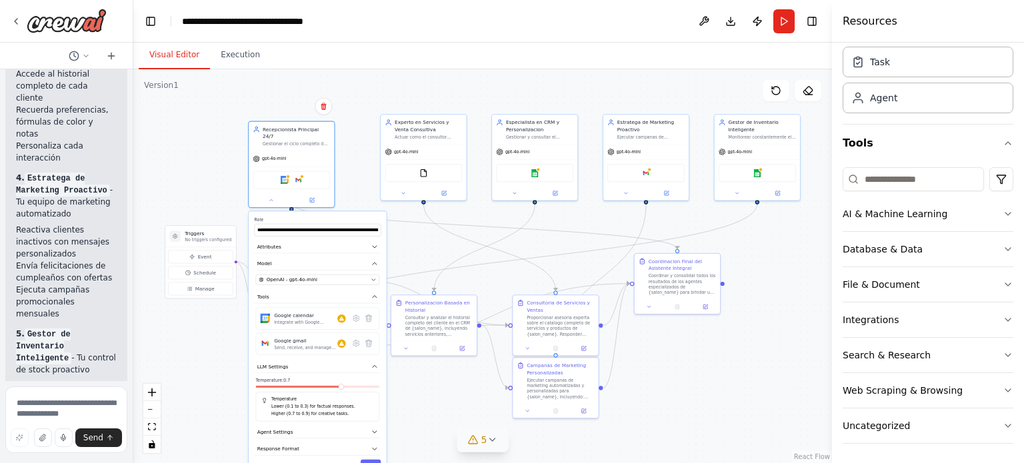
drag, startPoint x: 344, startPoint y: 381, endPoint x: 327, endPoint y: 381, distance: 17.3
click at [327, 386] on div at bounding box center [318, 388] width 124 height 5
click at [285, 389] on span at bounding box center [281, 386] width 5 height 5
click at [363, 426] on button "Agent Settings" at bounding box center [317, 432] width 127 height 13
click at [371, 363] on icon "button" at bounding box center [374, 366] width 7 height 7
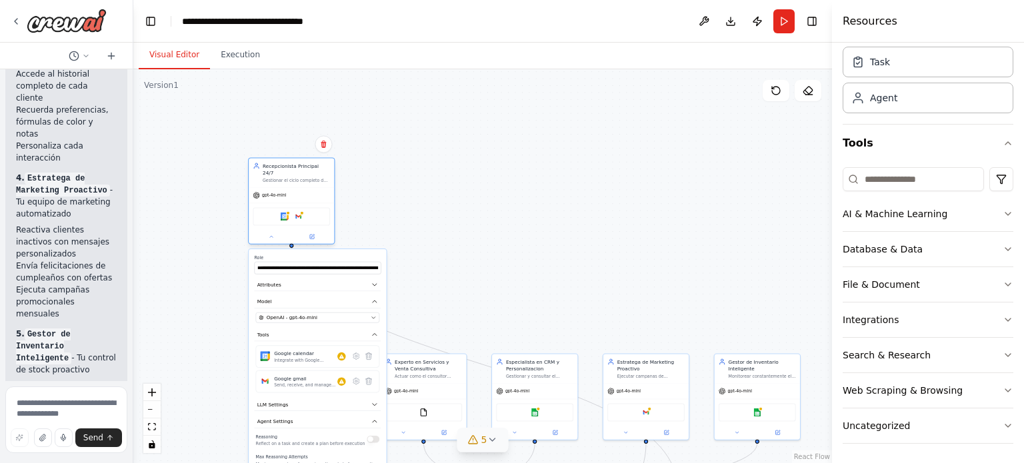
drag, startPoint x: 293, startPoint y: 132, endPoint x: 291, endPoint y: 157, distance: 24.7
click at [291, 157] on div ".deletable-edge-delete-btn { width: 20px; height: 20px; border: 0px solid #ffff…" at bounding box center [482, 266] width 699 height 394
click at [604, 217] on div ".deletable-edge-delete-btn { width: 20px; height: 20px; border: 0px solid #ffff…" at bounding box center [482, 266] width 699 height 394
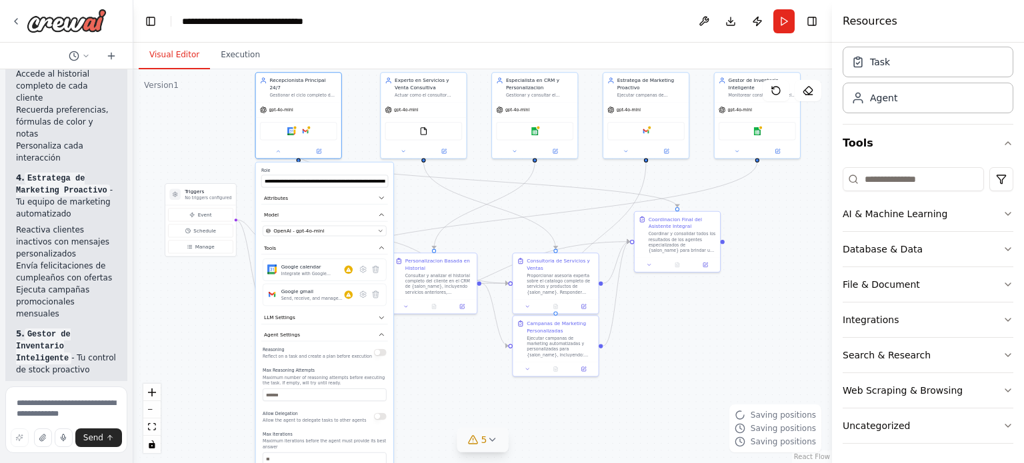
drag, startPoint x: 320, startPoint y: 286, endPoint x: 319, endPoint y: 221, distance: 65.3
click at [319, 221] on div "**********" at bounding box center [324, 370] width 137 height 414
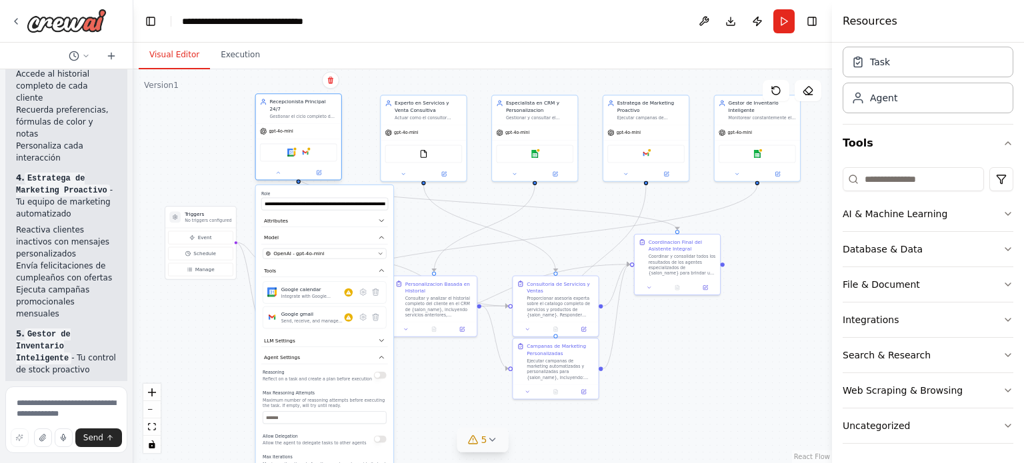
drag, startPoint x: 291, startPoint y: 117, endPoint x: 300, endPoint y: 117, distance: 9.4
click at [300, 124] on div "gpt-4o-mini" at bounding box center [298, 131] width 85 height 15
click at [341, 124] on div "gpt-4o-mini" at bounding box center [298, 131] width 85 height 15
click at [174, 120] on div ".deletable-edge-delete-btn { width: 20px; height: 20px; border: 0px solid #ffff…" at bounding box center [482, 266] width 699 height 394
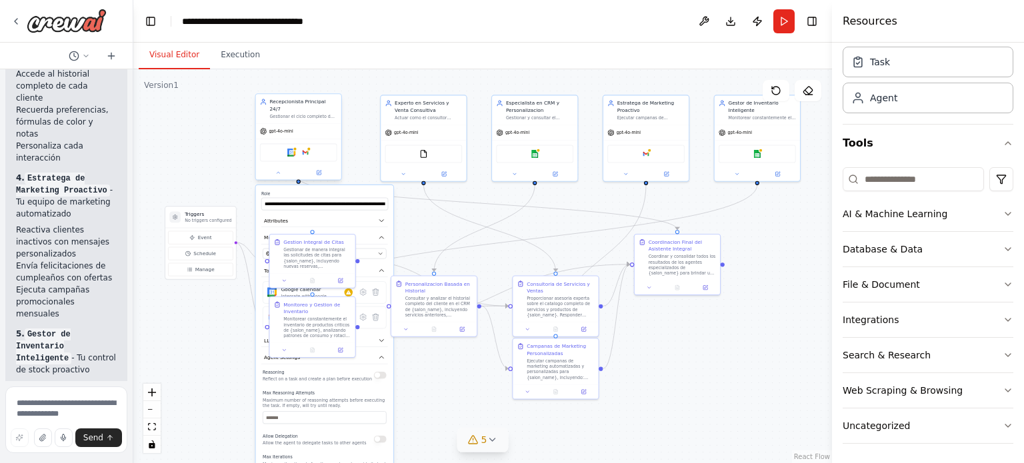
click at [317, 114] on div "Gestionar el ciclo completo de citas de la peluquería {salon_name} con un tono …" at bounding box center [302, 116] width 67 height 5
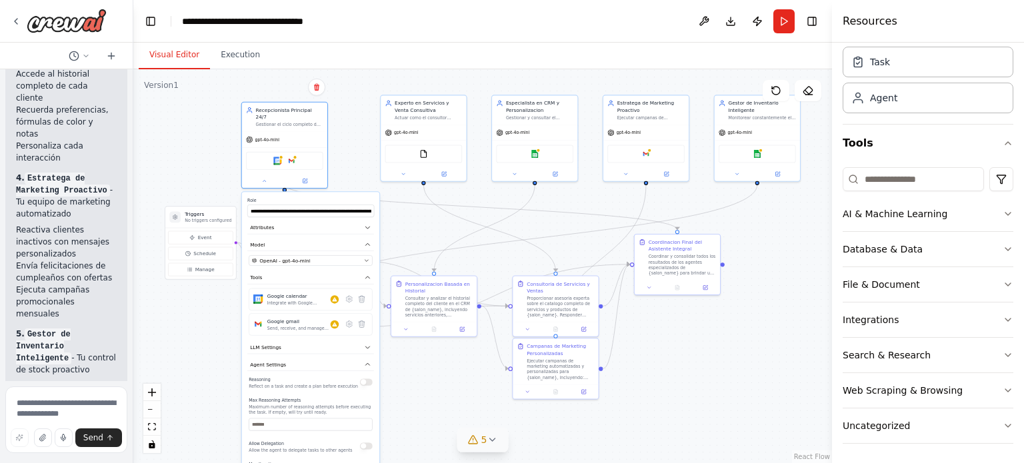
drag, startPoint x: 347, startPoint y: 185, endPoint x: 328, endPoint y: 195, distance: 21.2
click at [328, 198] on label "Role" at bounding box center [310, 200] width 127 height 5
click at [220, 333] on div ".deletable-edge-delete-btn { width: 20px; height: 20px; border: 0px solid #ffff…" at bounding box center [482, 266] width 699 height 394
click at [150, 426] on icon "fit view" at bounding box center [152, 426] width 8 height 7
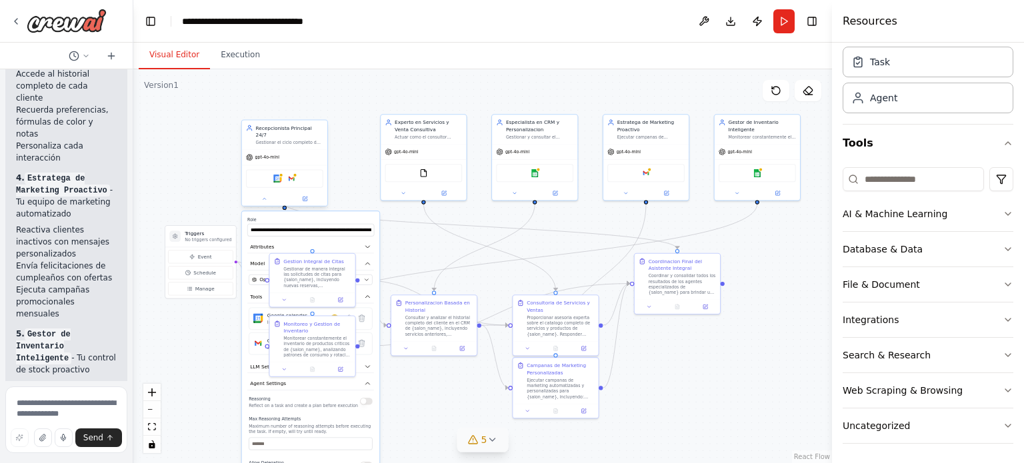
click at [283, 139] on div "Recepcionista Principal 24/7 Gestionar el ciclo completo de citas de la peluque…" at bounding box center [284, 135] width 85 height 29
click at [359, 377] on button "Agent Settings" at bounding box center [310, 383] width 127 height 13
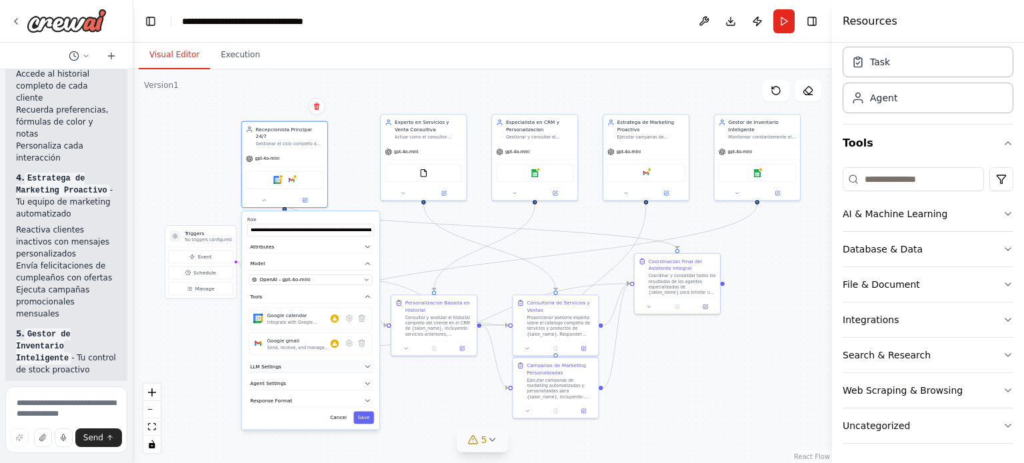
click at [365, 363] on icon "button" at bounding box center [367, 366] width 7 height 7
click at [363, 377] on button "Agent Settings" at bounding box center [310, 383] width 127 height 13
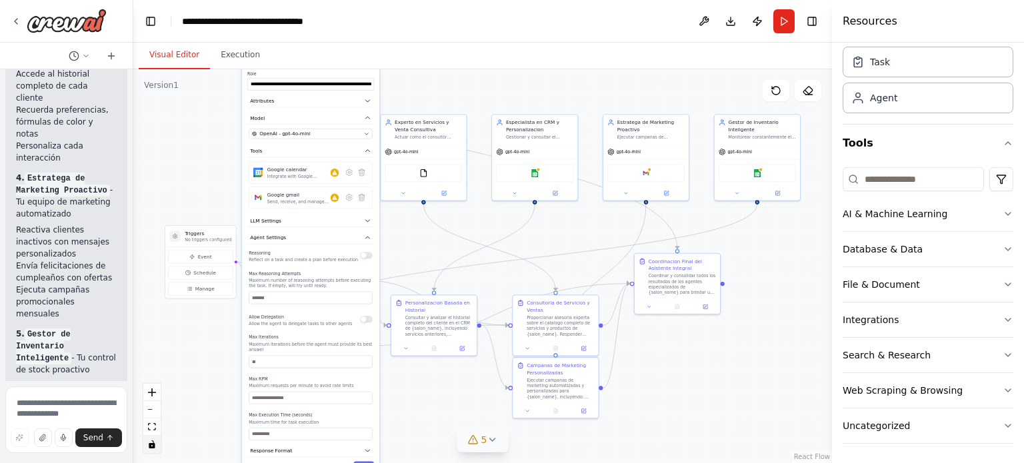
click at [151, 445] on icon "toggle interactivity" at bounding box center [152, 445] width 6 height 8
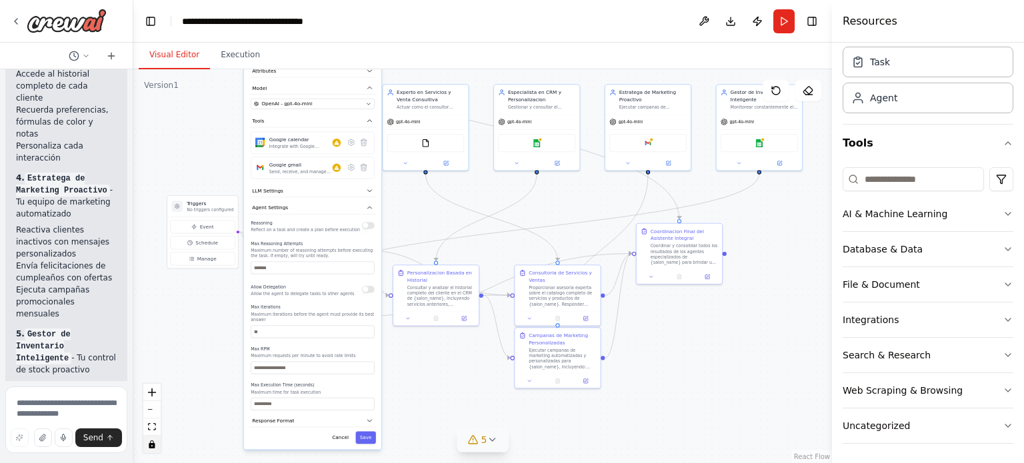
drag, startPoint x: 564, startPoint y: 283, endPoint x: 566, endPoint y: 253, distance: 30.1
click at [566, 253] on div ".deletable-edge-delete-btn { width: 20px; height: 20px; border: 0px solid #ffff…" at bounding box center [482, 266] width 699 height 394
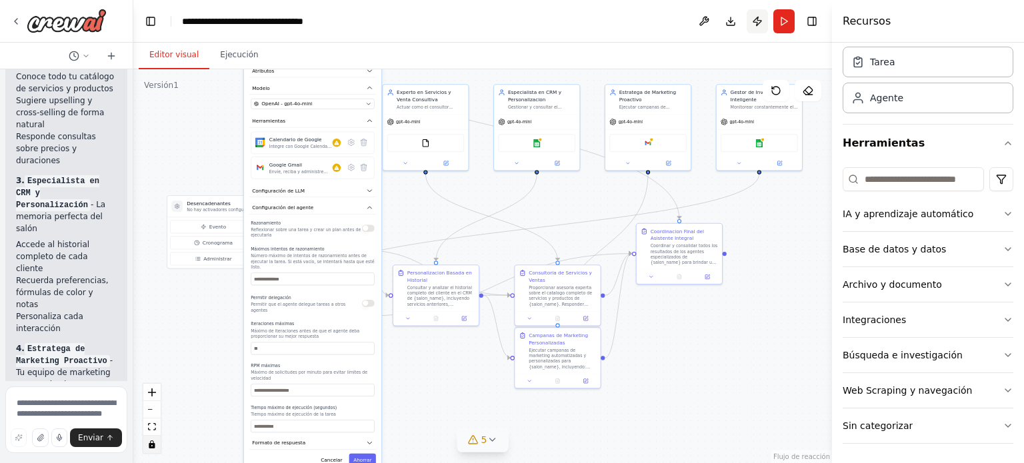
scroll to position [4227, 0]
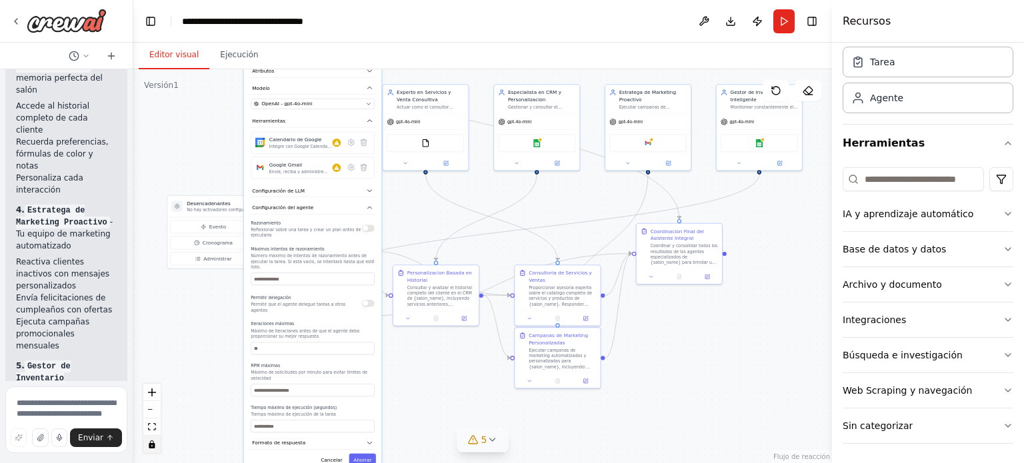
click at [369, 221] on div ".deletable-edge-delete-btn { width: 20px; height: 20px; border: 0px solid #ffff…" at bounding box center [482, 266] width 699 height 394
click at [360, 225] on div ".deletable-edge-delete-btn { width: 20px; height: 20px; border: 0px solid #ffff…" at bounding box center [482, 266] width 699 height 394
click at [366, 219] on div ".deletable-edge-delete-btn { width: 20px; height: 20px; border: 0px solid #ffff…" at bounding box center [482, 266] width 699 height 394
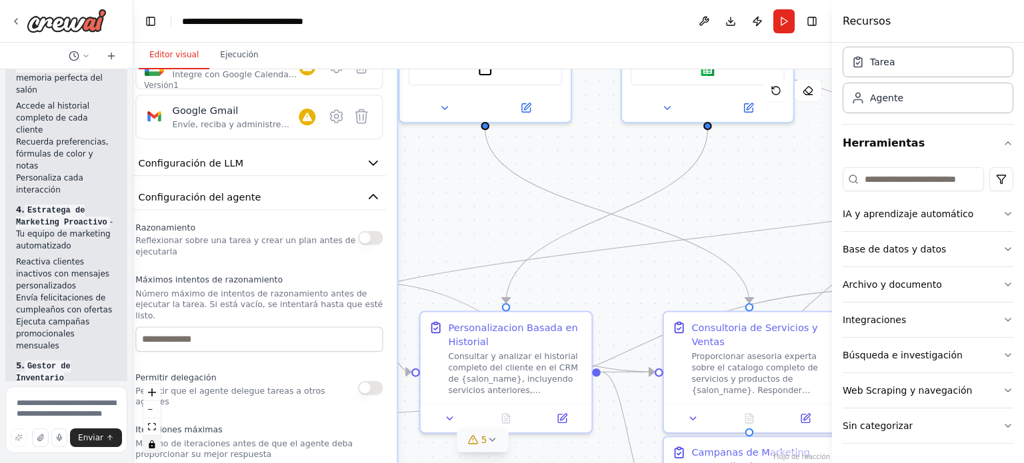
click at [365, 226] on div ".deletable-edge-delete-btn { width: 20px; height: 20px; border: 0px solid #ffff…" at bounding box center [482, 266] width 699 height 394
click at [435, 207] on div ".deletable-edge-delete-btn { width: 20px; height: 20px; border: 0px solid #ffff…" at bounding box center [482, 266] width 699 height 394
click at [157, 450] on button "alternar interactividad" at bounding box center [151, 444] width 17 height 17
click at [367, 231] on button "button" at bounding box center [370, 238] width 25 height 14
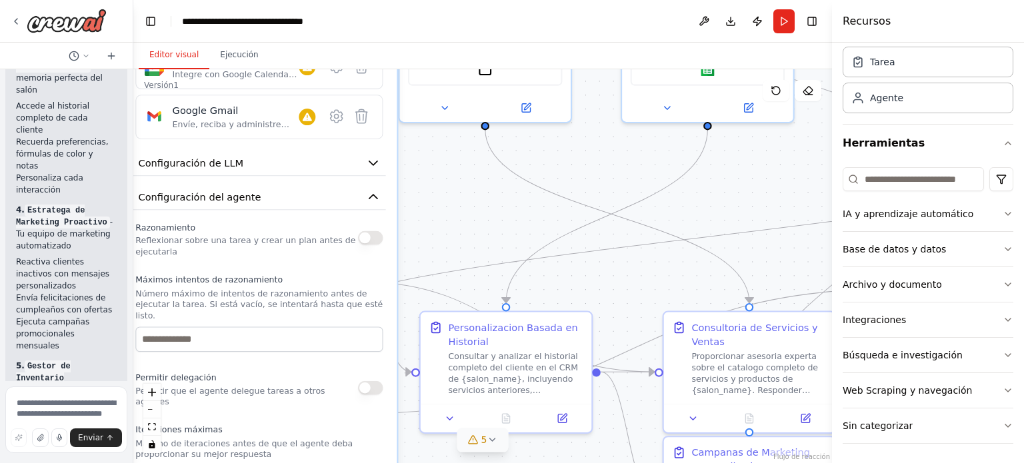
click at [367, 231] on button "button" at bounding box center [370, 238] width 25 height 14
click at [159, 431] on button "vista de ajuste" at bounding box center [151, 427] width 17 height 17
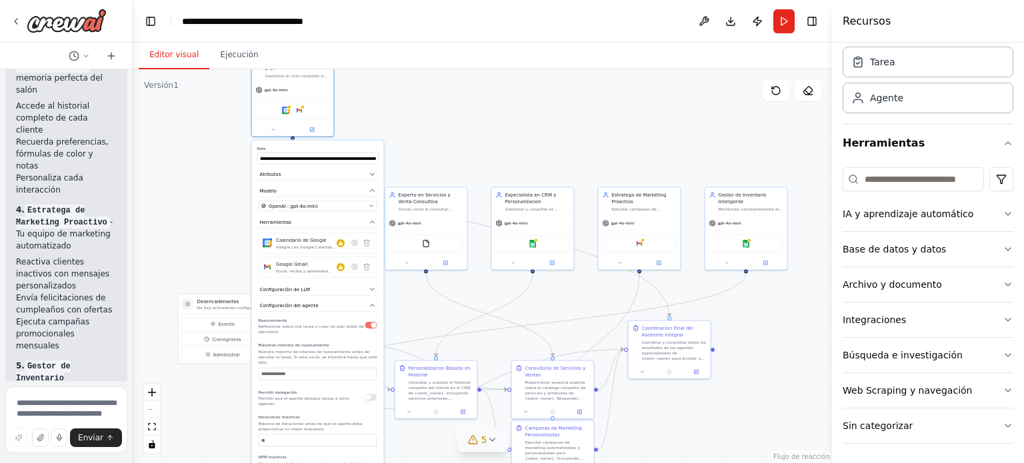
click at [320, 370] on div "Razonamiento Reflexionar sobre una tarea y crear un plan antes de ejecutarla Má…" at bounding box center [318, 418] width 119 height 205
click at [281, 368] on input "number" at bounding box center [318, 374] width 119 height 12
type input "*"
click at [373, 388] on div "Permitir delegación Permitir que el agente delegue tareas a otros agentes" at bounding box center [318, 397] width 119 height 19
click at [368, 394] on button "button" at bounding box center [371, 397] width 12 height 7
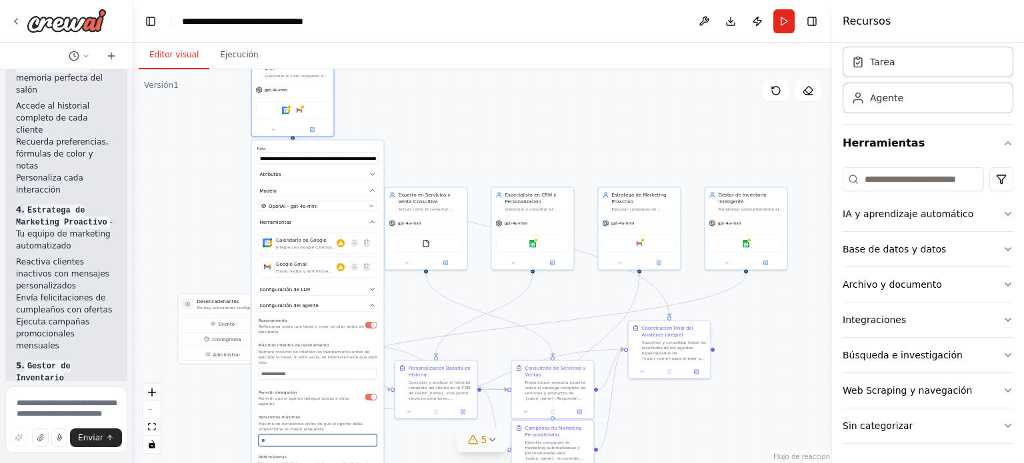
click at [288, 435] on input "number" at bounding box center [318, 441] width 119 height 12
type input "*"
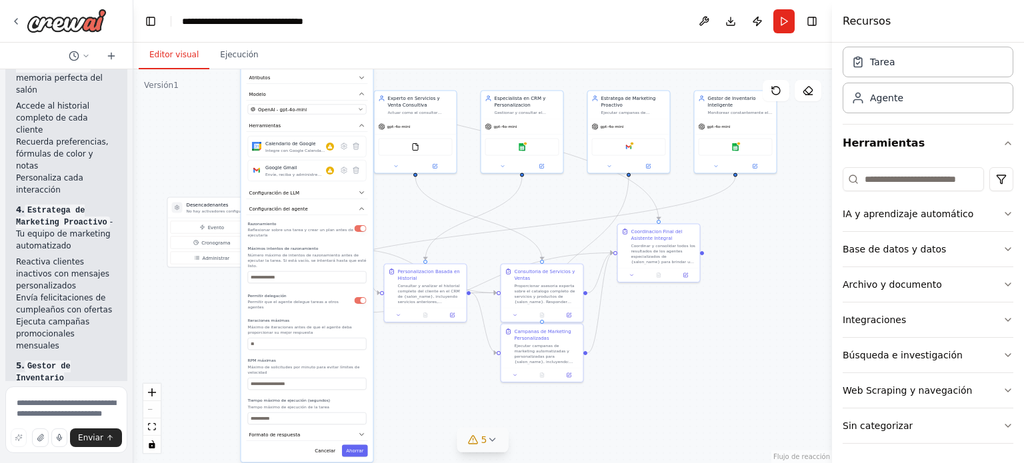
drag, startPoint x: 575, startPoint y: 178, endPoint x: 565, endPoint y: 81, distance: 97.2
click at [565, 81] on div ".deletable-edge-delete-btn { width: 20px; height: 20px; border: 0px solid #ffff…" at bounding box center [482, 266] width 699 height 394
click at [259, 413] on input "number" at bounding box center [307, 419] width 119 height 12
type input "*"
type input "**"
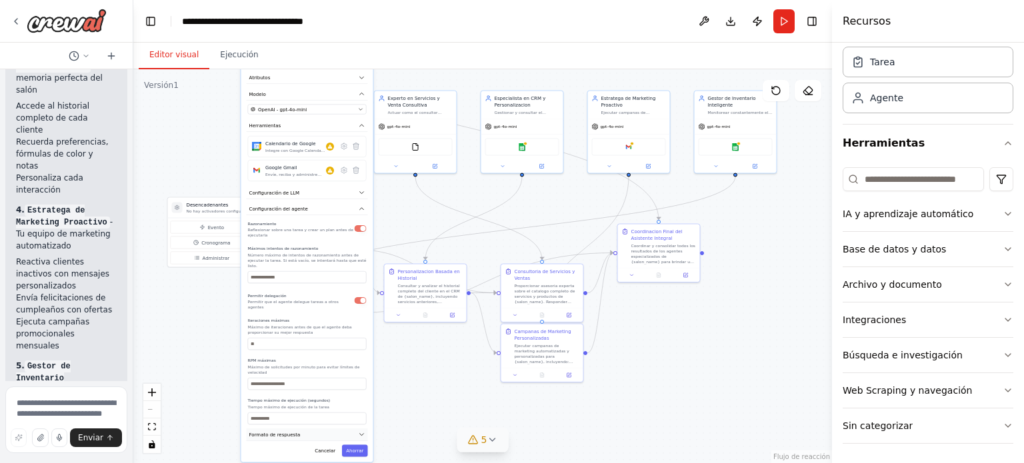
click at [363, 429] on button "Formato de respuesta" at bounding box center [307, 435] width 121 height 13
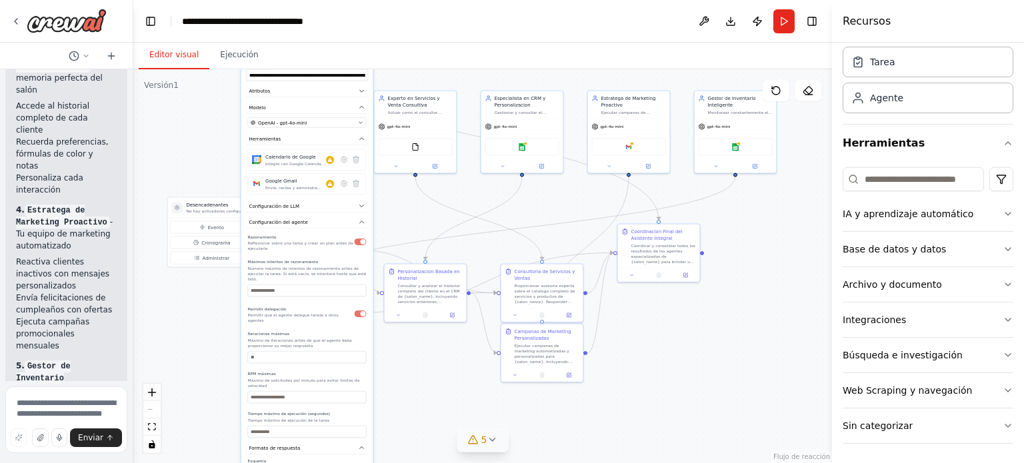
click at [356, 431] on div "**********" at bounding box center [307, 284] width 132 height 454
click at [363, 445] on icon "button" at bounding box center [362, 448] width 7 height 7
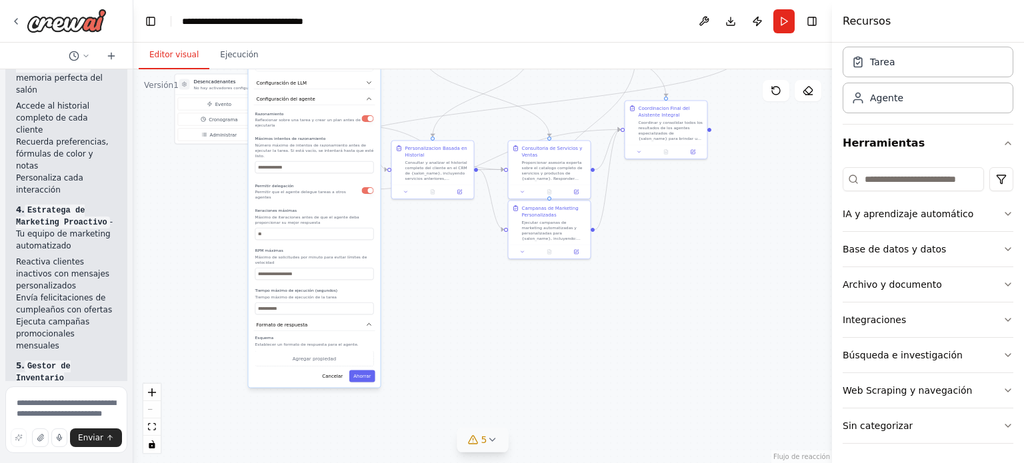
drag, startPoint x: 414, startPoint y: 411, endPoint x: 421, endPoint y: 287, distance: 123.5
click at [421, 287] on div ".deletable-edge-delete-btn { width: 20px; height: 20px; border: 0px solid #ffff…" at bounding box center [482, 266] width 699 height 394
click at [322, 351] on button "Agregar propiedad" at bounding box center [314, 358] width 119 height 15
drag, startPoint x: 283, startPoint y: 332, endPoint x: 253, endPoint y: 337, distance: 29.7
click at [254, 337] on div "**********" at bounding box center [314, 359] width 121 height 49
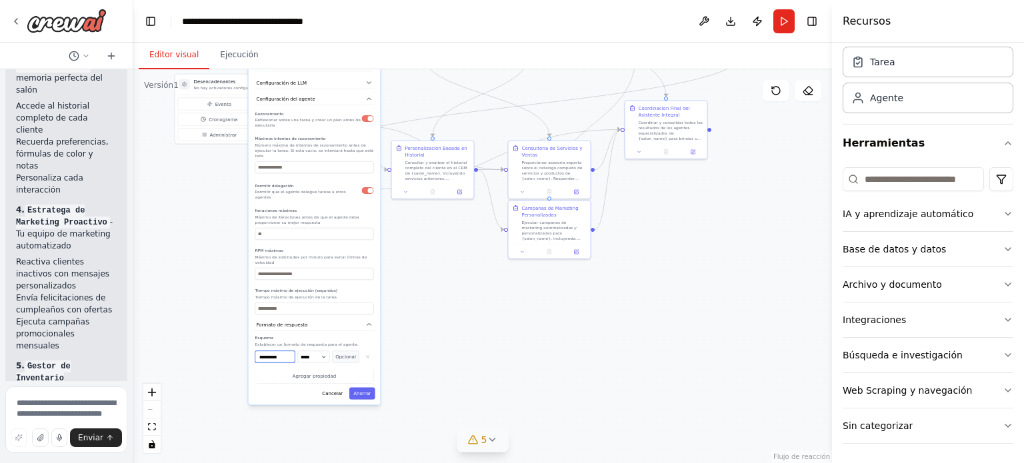
paste input "**********"
type input "**********"
click at [347, 355] on font "Opcional" at bounding box center [345, 357] width 21 height 5
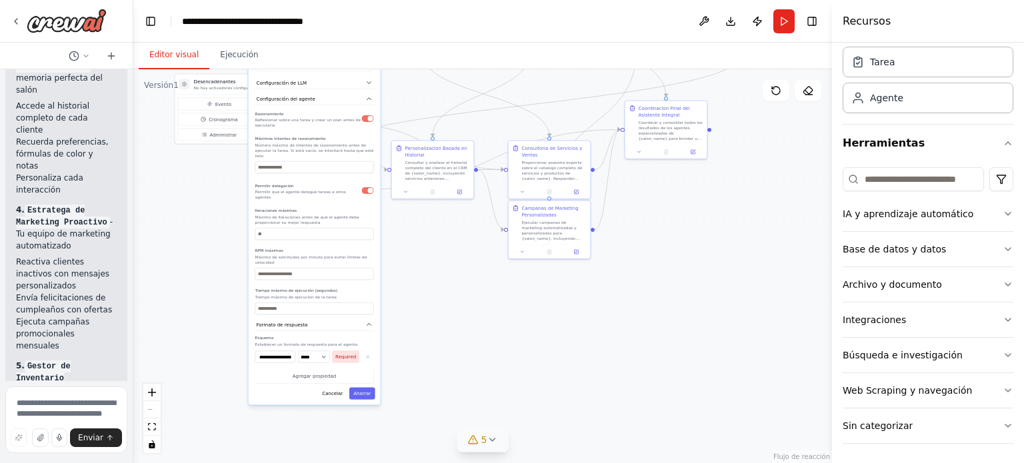
click at [347, 351] on button "Required" at bounding box center [346, 357] width 27 height 12
click at [322, 351] on select "***** ******** ******** ***** ******" at bounding box center [314, 357] width 32 height 12
click at [298, 351] on select "***** ******** ******** ***** ******" at bounding box center [314, 357] width 32 height 12
click at [352, 351] on div "**********" at bounding box center [314, 367] width 119 height 33
click at [351, 351] on button "Optional" at bounding box center [346, 357] width 27 height 12
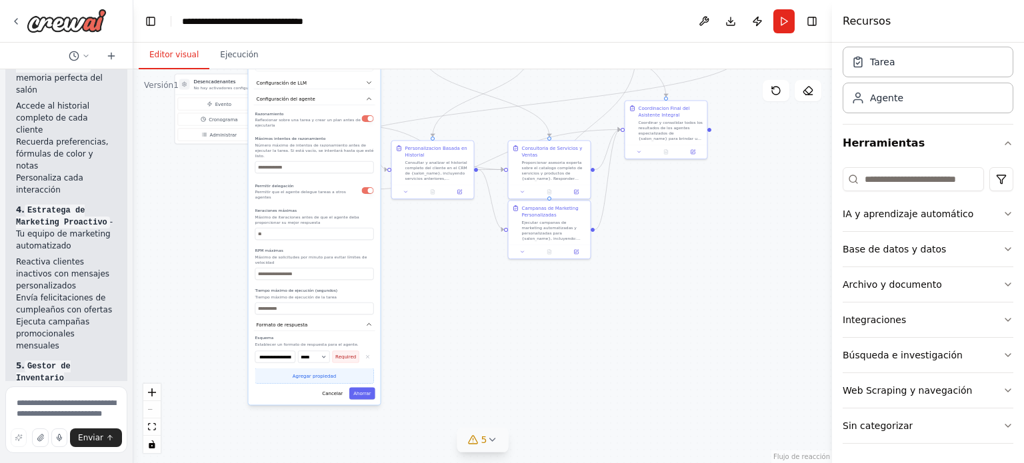
click at [332, 369] on button "Agregar propiedad" at bounding box center [314, 376] width 119 height 15
click at [344, 351] on button "Required" at bounding box center [346, 357] width 27 height 12
click at [281, 369] on input "**********" at bounding box center [275, 375] width 40 height 12
type input "*"
paste input "**********"
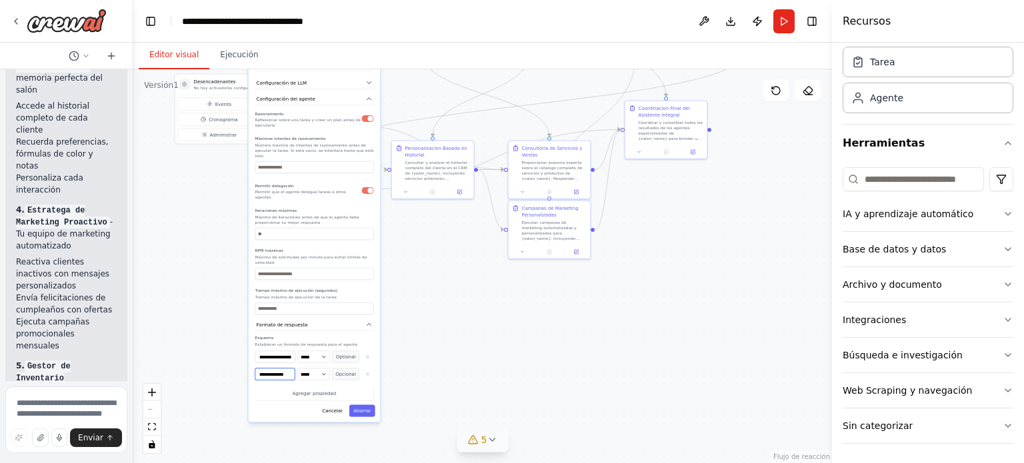
type input "**********"
click at [320, 369] on select "***** ******** ******** ***** ******" at bounding box center [314, 375] width 32 height 12
select select "******"
click at [298, 369] on select "***** ******** ******** ***** ******" at bounding box center [314, 375] width 32 height 12
click at [351, 351] on button "Optional" at bounding box center [346, 357] width 27 height 12
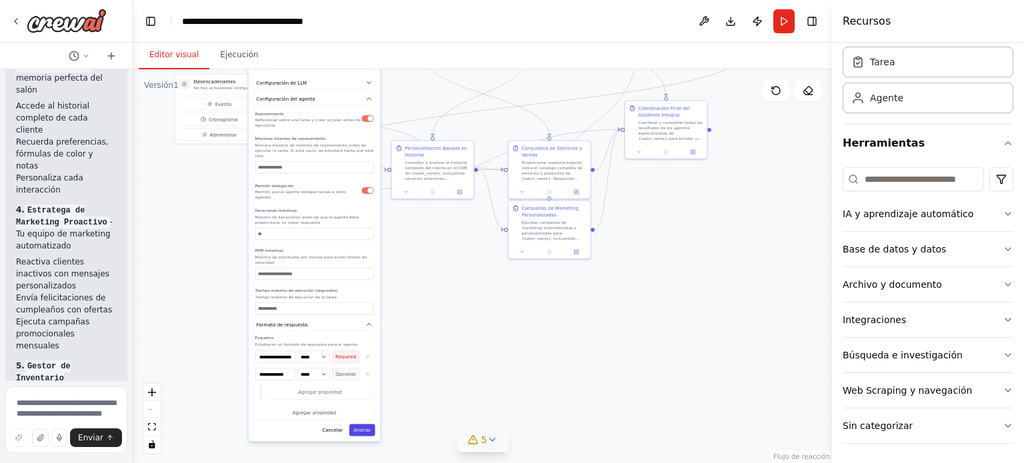
click at [361, 428] on font "Ahorrar" at bounding box center [361, 430] width 17 height 5
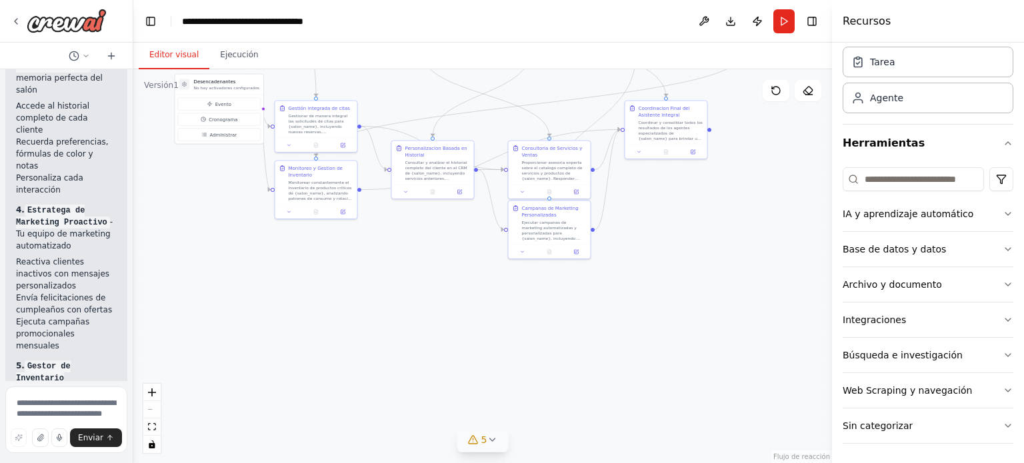
click at [357, 305] on div ".deletable-edge-delete-btn { width: 20px; height: 20px; border: 0px solid #ffff…" at bounding box center [482, 266] width 699 height 394
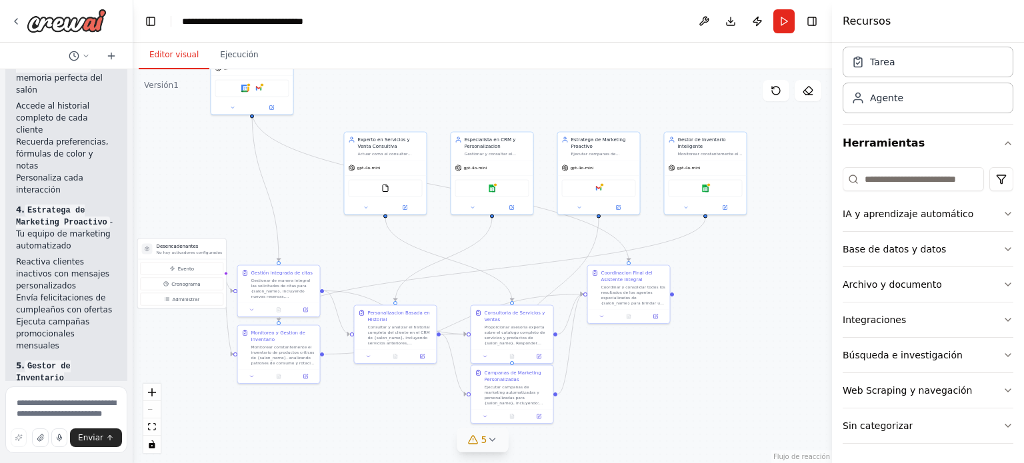
drag, startPoint x: 357, startPoint y: 305, endPoint x: 320, endPoint y: 469, distance: 168.8
click at [320, 463] on html "Quiero construir un sistema multi-agente que actúe como el "Asistente Integral"…" at bounding box center [512, 231] width 1024 height 463
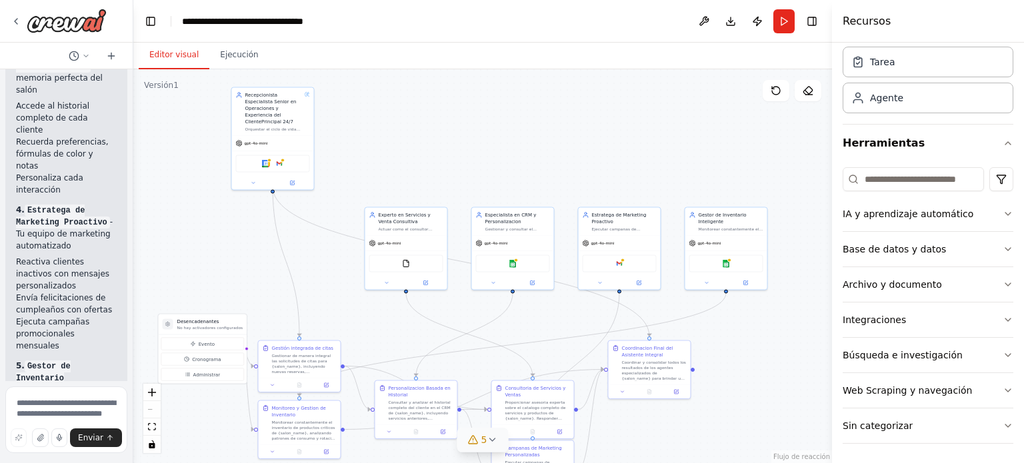
drag, startPoint x: 222, startPoint y: 146, endPoint x: 249, endPoint y: 236, distance: 93.9
click at [249, 236] on div ".deletable-edge-delete-btn { width: 20px; height: 20px; border: 0px solid #ffff…" at bounding box center [482, 266] width 699 height 394
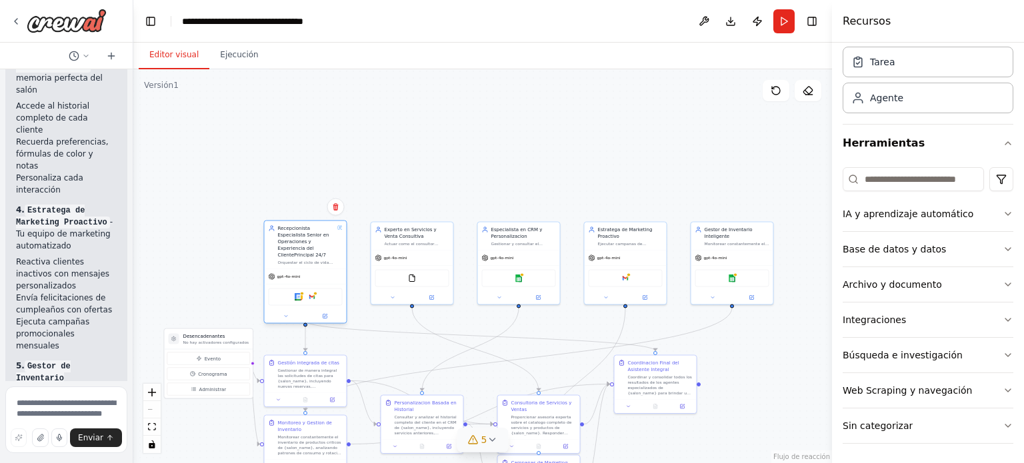
drag, startPoint x: 275, startPoint y: 127, endPoint x: 304, endPoint y: 255, distance: 131.2
click at [304, 255] on div "Recepcionista Especialista Senior en Operaciones y Experiencia del ClientePrinc…" at bounding box center [306, 245] width 57 height 40
click at [270, 189] on div ".deletable-edge-delete-btn { width: 20px; height: 20px; border: 0px solid #ffff…" at bounding box center [482, 266] width 699 height 394
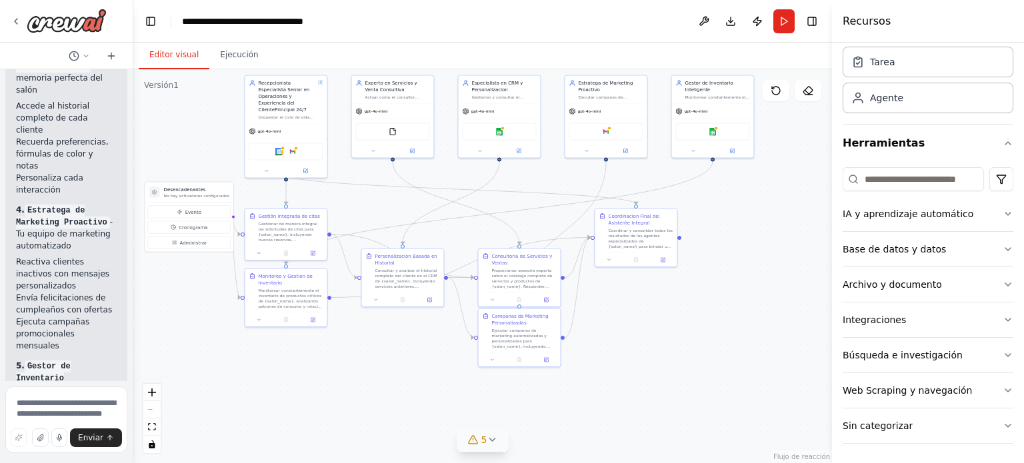
drag, startPoint x: 219, startPoint y: 287, endPoint x: 199, endPoint y: 141, distance: 147.9
click at [199, 141] on div ".deletable-edge-delete-btn { width: 20px; height: 20px; border: 0px solid #ffff…" at bounding box center [482, 266] width 699 height 394
click at [266, 169] on icon at bounding box center [266, 169] width 3 height 1
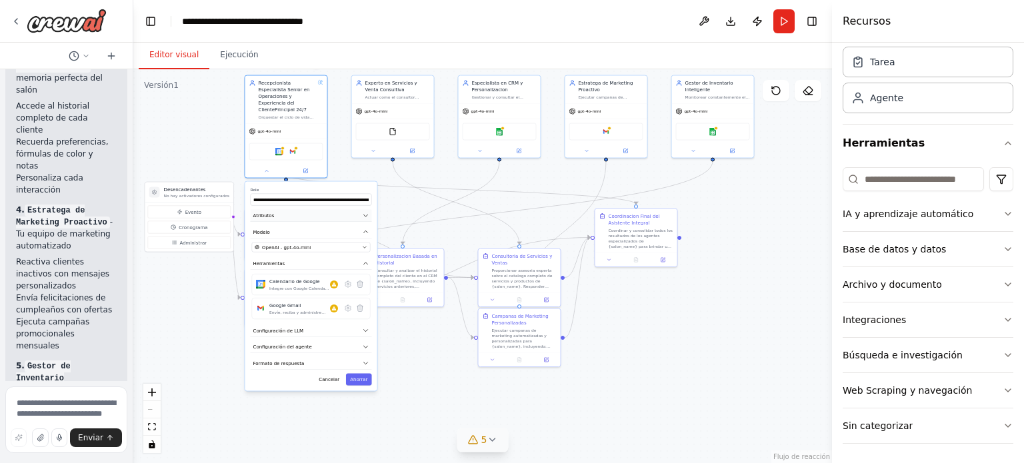
click at [343, 213] on button "Atributos" at bounding box center [311, 216] width 121 height 13
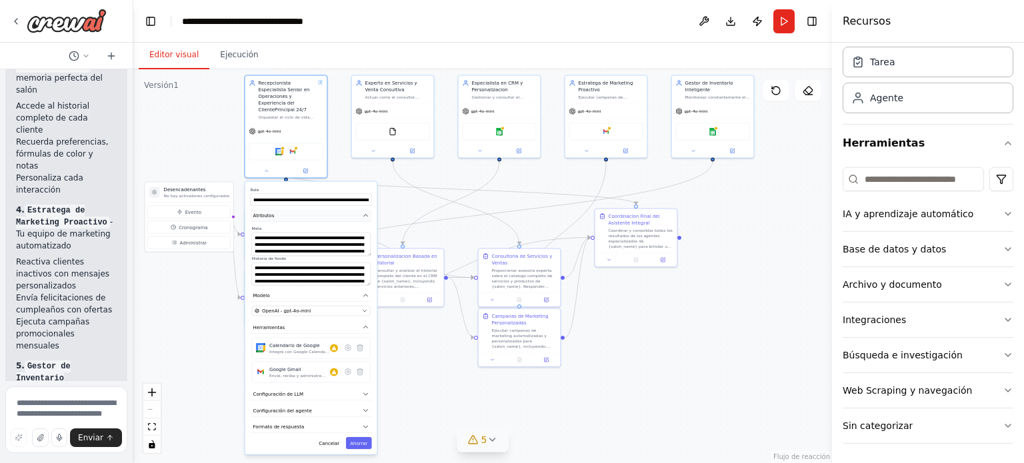
click at [343, 213] on button "Atributos" at bounding box center [311, 216] width 121 height 13
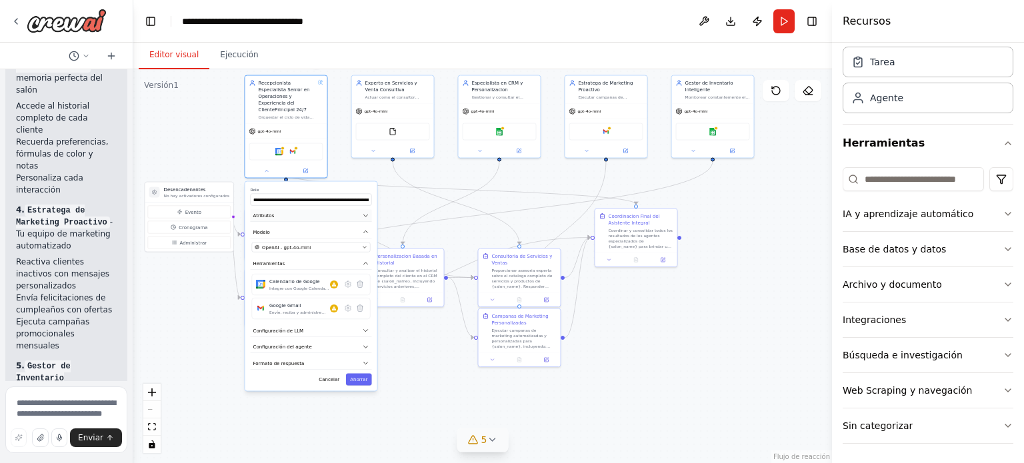
click at [343, 213] on button "Atributos" at bounding box center [311, 216] width 121 height 13
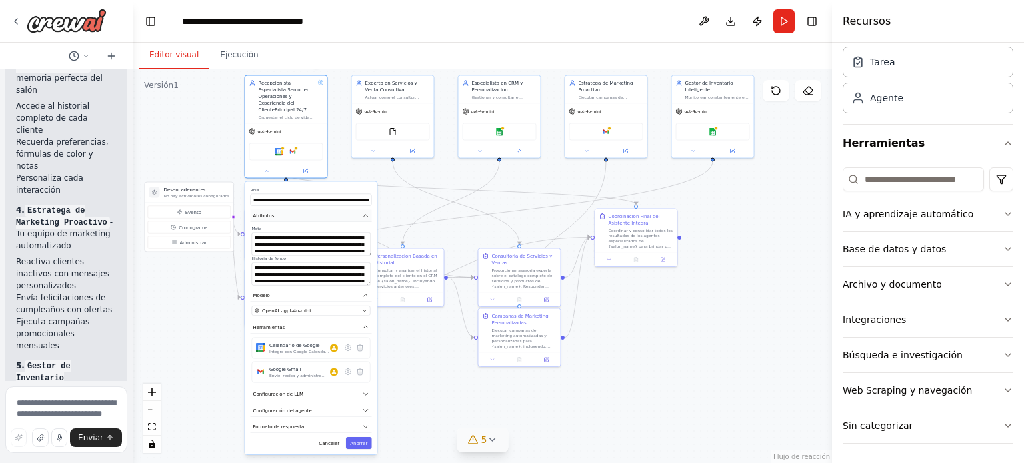
click at [343, 213] on button "Atributos" at bounding box center [311, 216] width 121 height 13
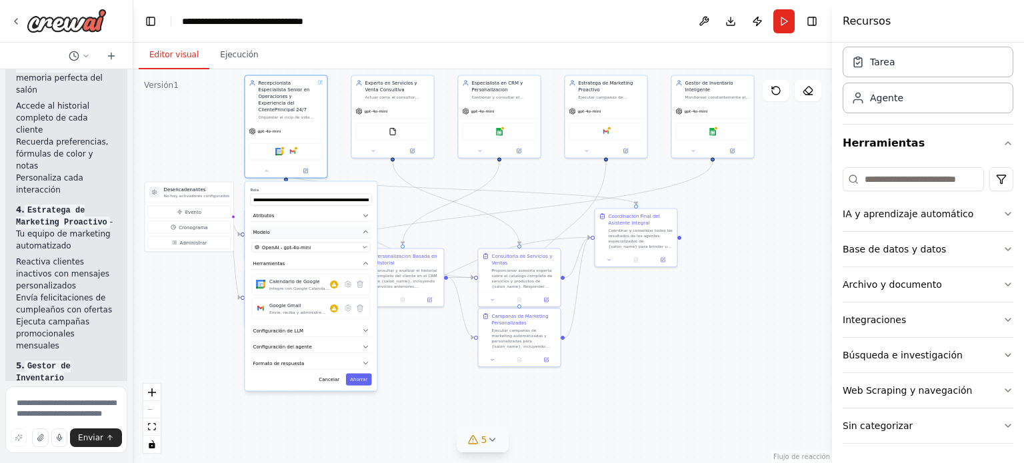
click at [343, 227] on button "Modelo" at bounding box center [311, 232] width 121 height 13
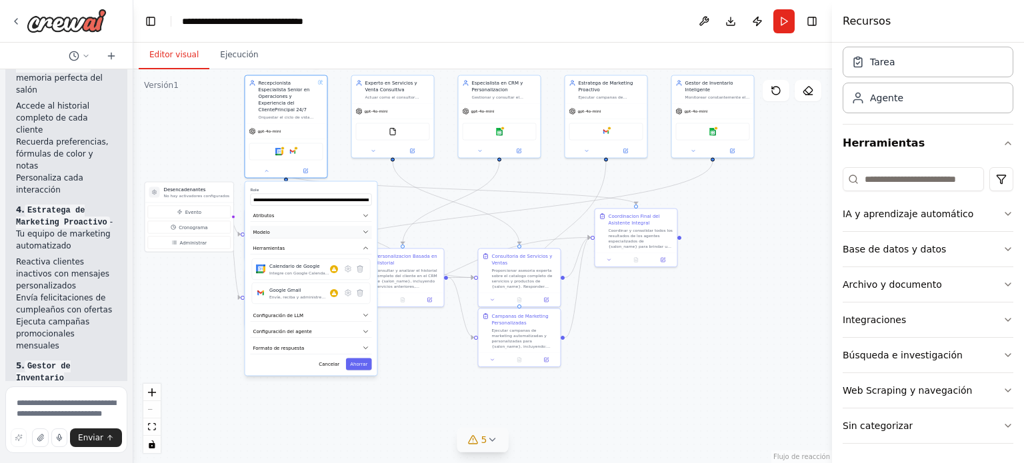
click at [343, 227] on button "Modelo" at bounding box center [311, 232] width 121 height 13
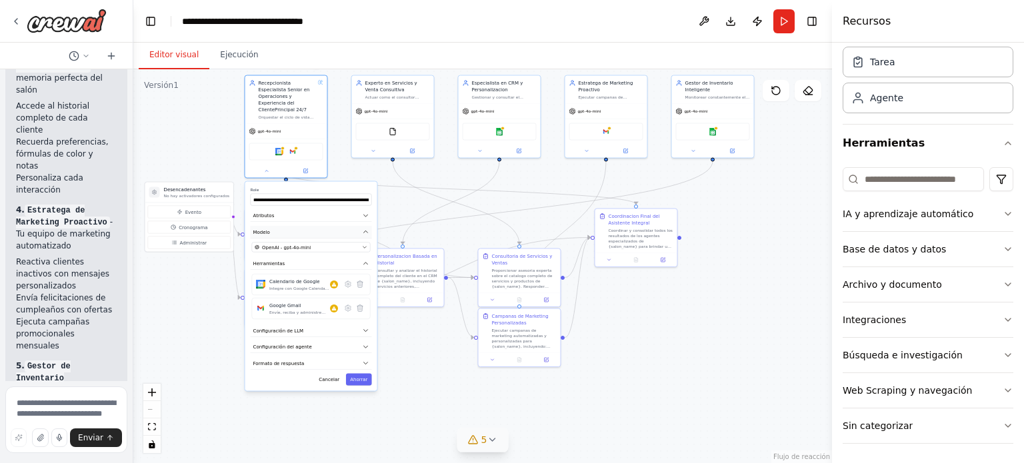
click at [343, 227] on button "Modelo" at bounding box center [311, 232] width 121 height 13
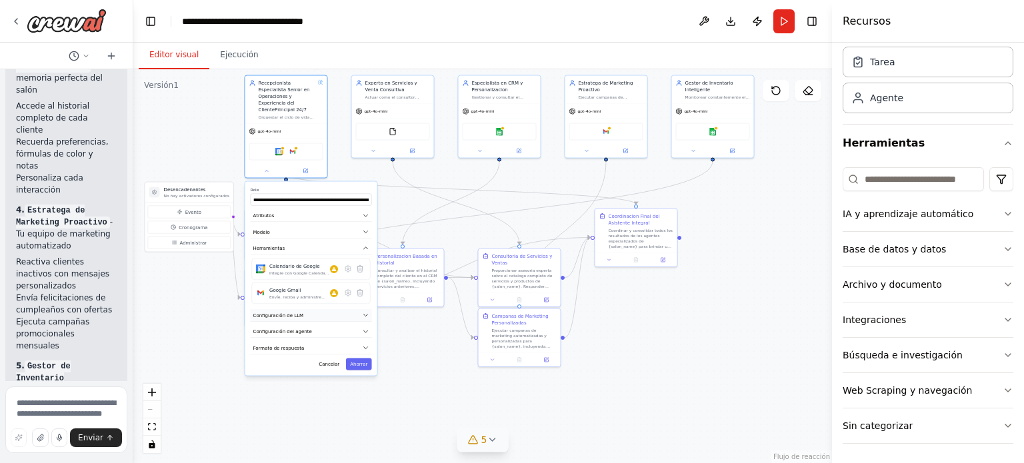
click at [344, 309] on button "Configuración de LLM" at bounding box center [311, 315] width 121 height 13
click at [344, 326] on button "Configuración del agente" at bounding box center [311, 332] width 121 height 13
click at [344, 342] on button "Formato de respuesta" at bounding box center [311, 348] width 121 height 13
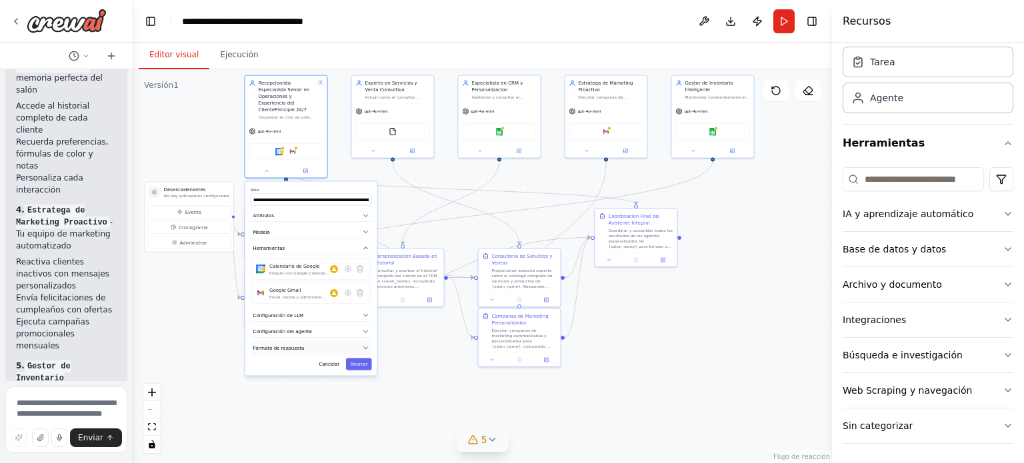
select select "******"
click at [344, 342] on button "Formato de respuesta" at bounding box center [311, 348] width 121 height 13
click at [199, 138] on div ".deletable-edge-delete-btn { width: 20px; height: 20px; border: 0px solid #ffff…" at bounding box center [482, 266] width 699 height 394
